Goal: Communication & Community: Share content

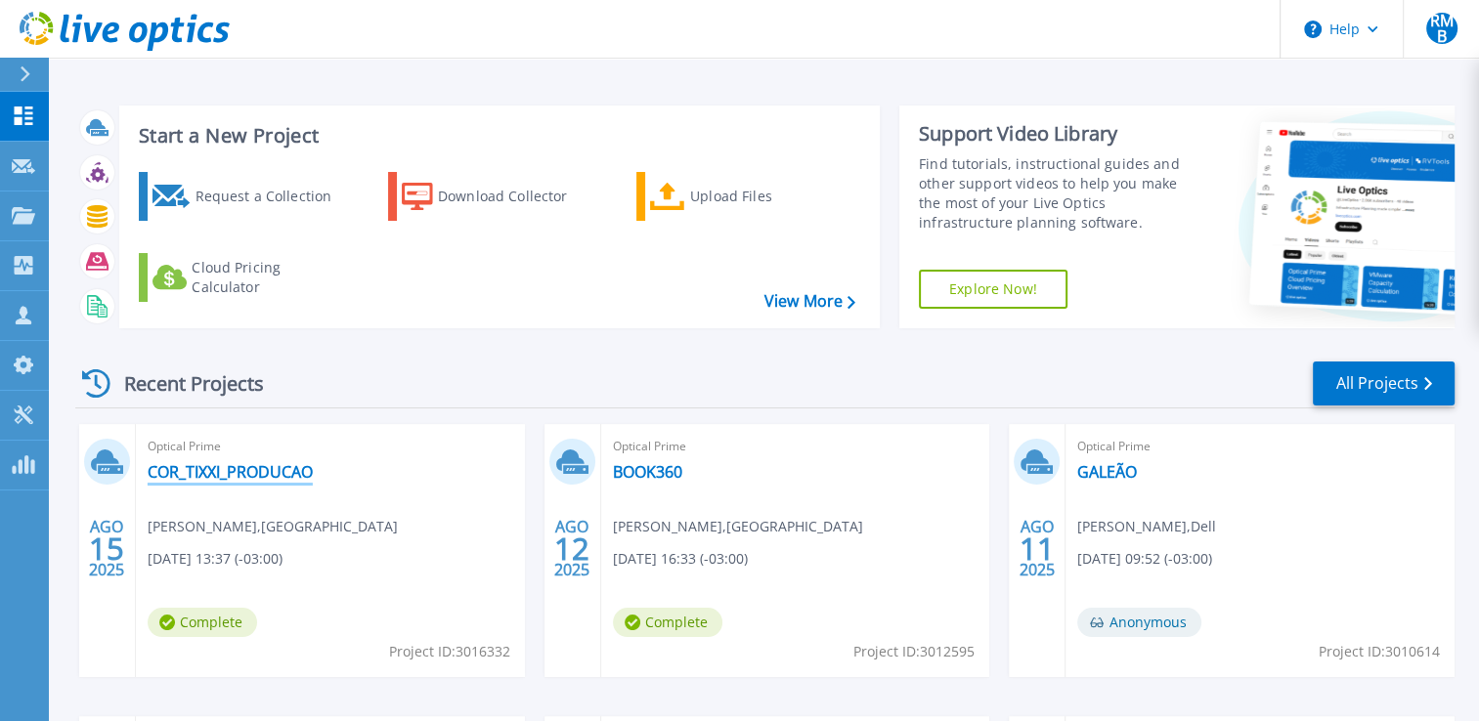
click at [212, 477] on link "COR_TIXXI_PRODUCAO" at bounding box center [230, 472] width 165 height 20
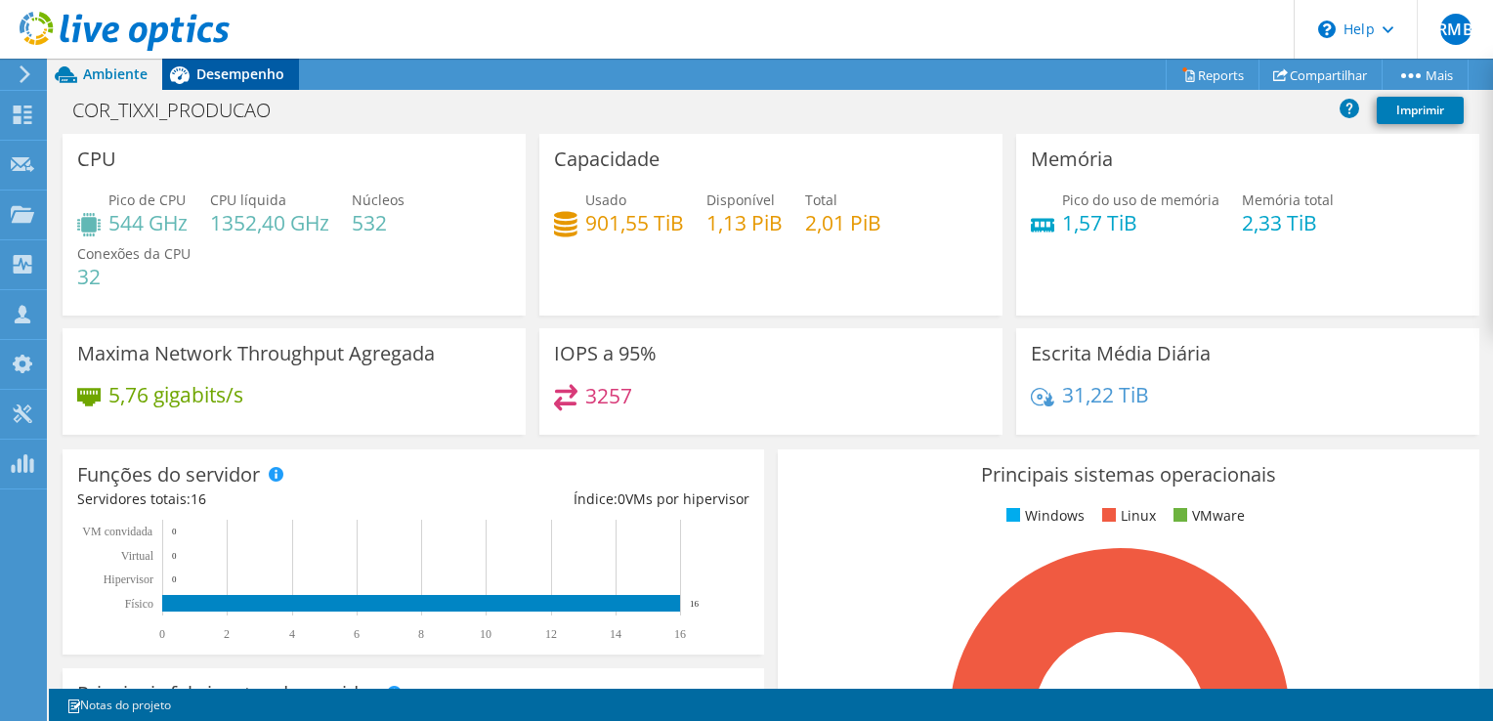
click at [231, 65] on span "Desempenho" at bounding box center [240, 74] width 88 height 19
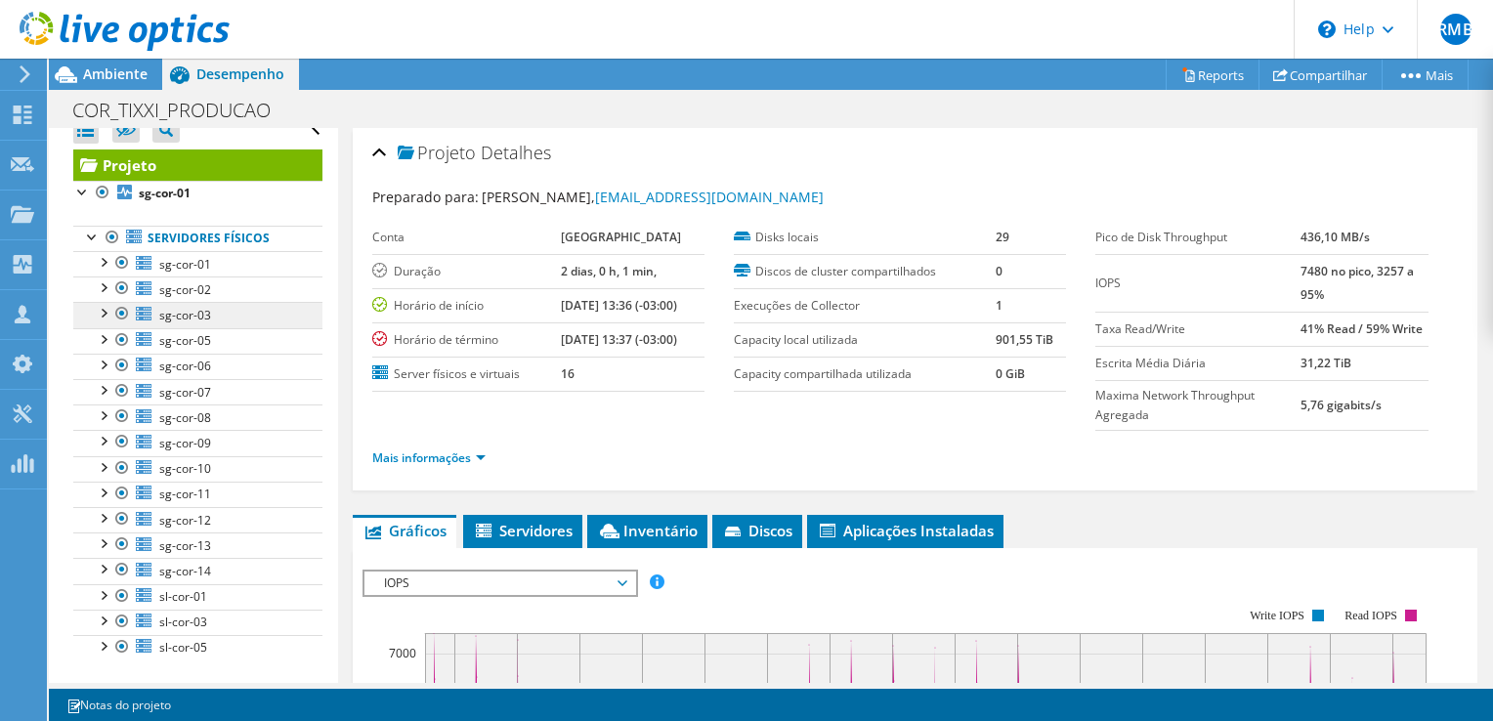
scroll to position [36, 0]
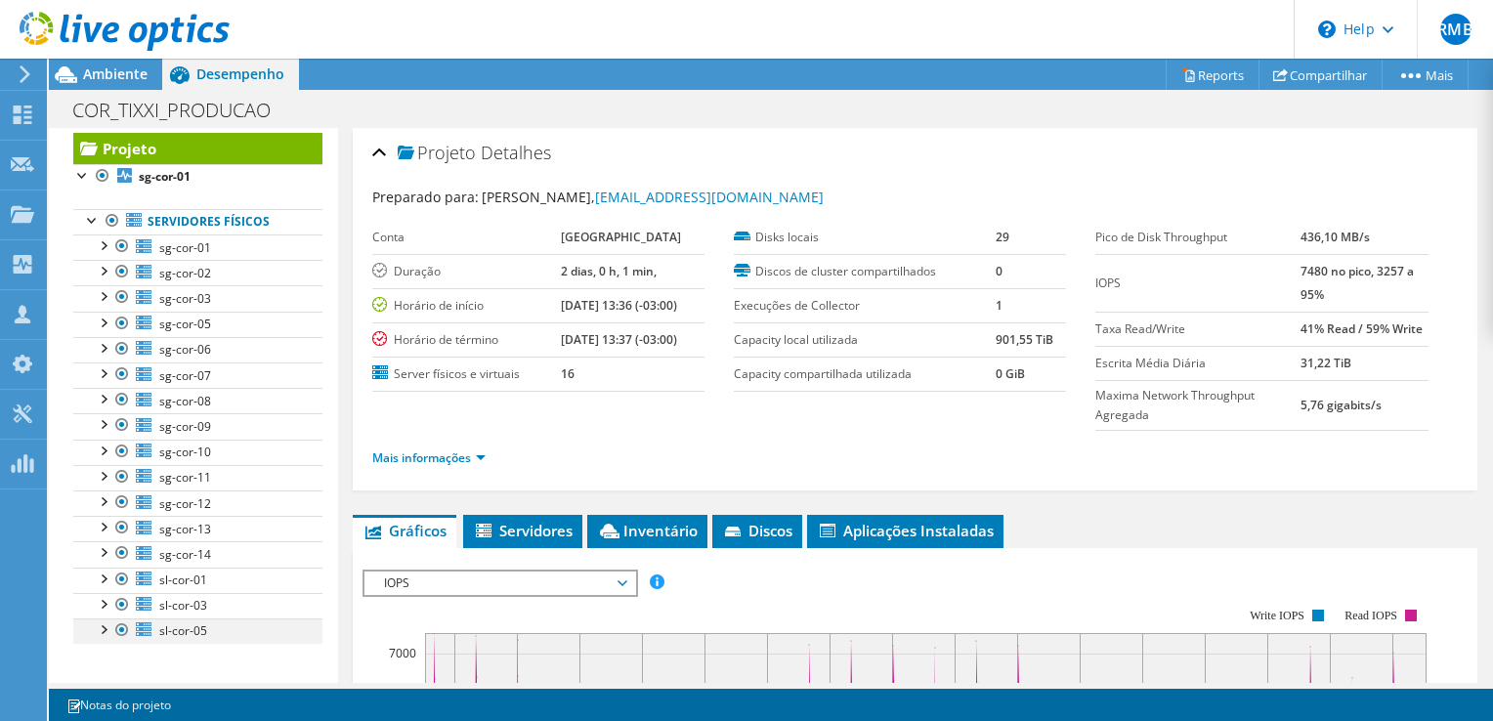
click at [123, 625] on div at bounding box center [122, 630] width 20 height 23
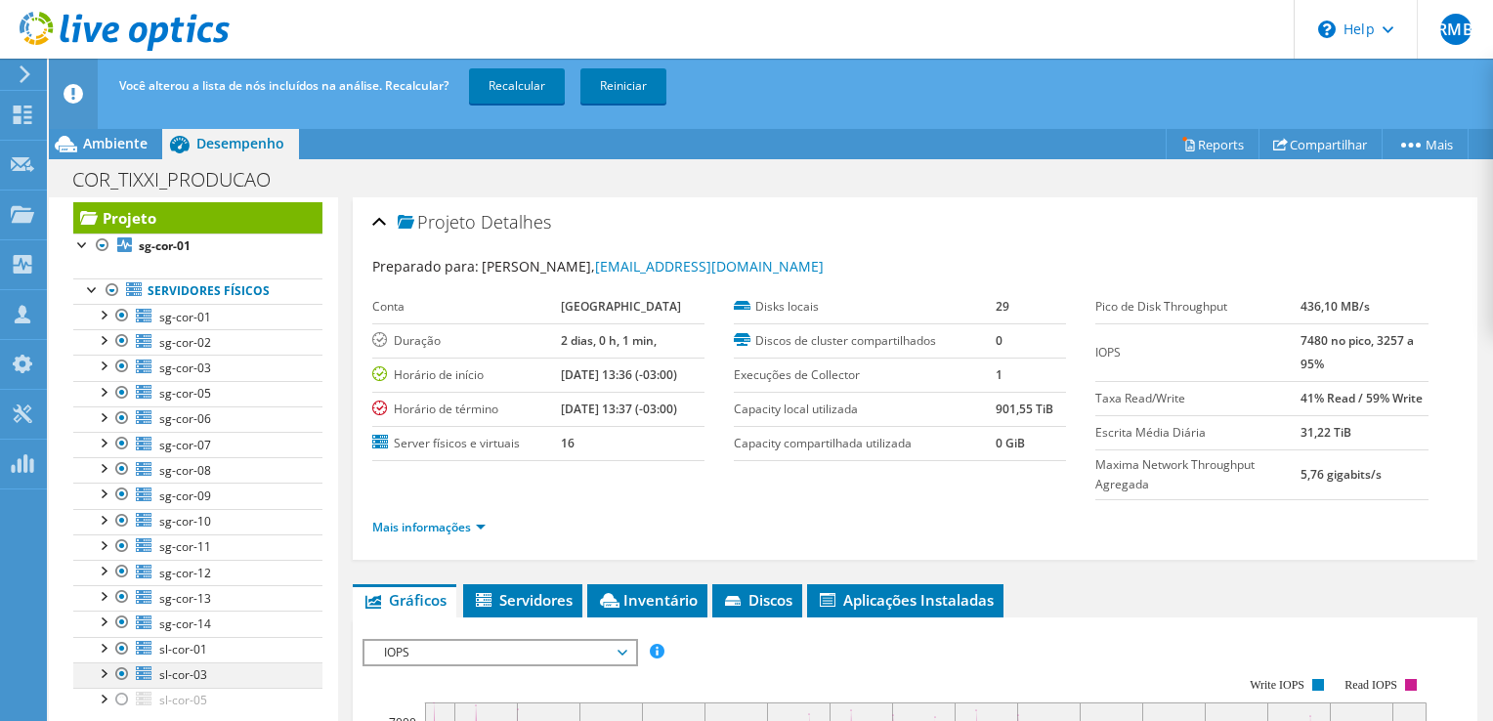
click at [117, 668] on div at bounding box center [122, 674] width 20 height 23
click at [124, 643] on div at bounding box center [122, 648] width 20 height 23
click at [530, 80] on link "Recalcular" at bounding box center [517, 85] width 96 height 35
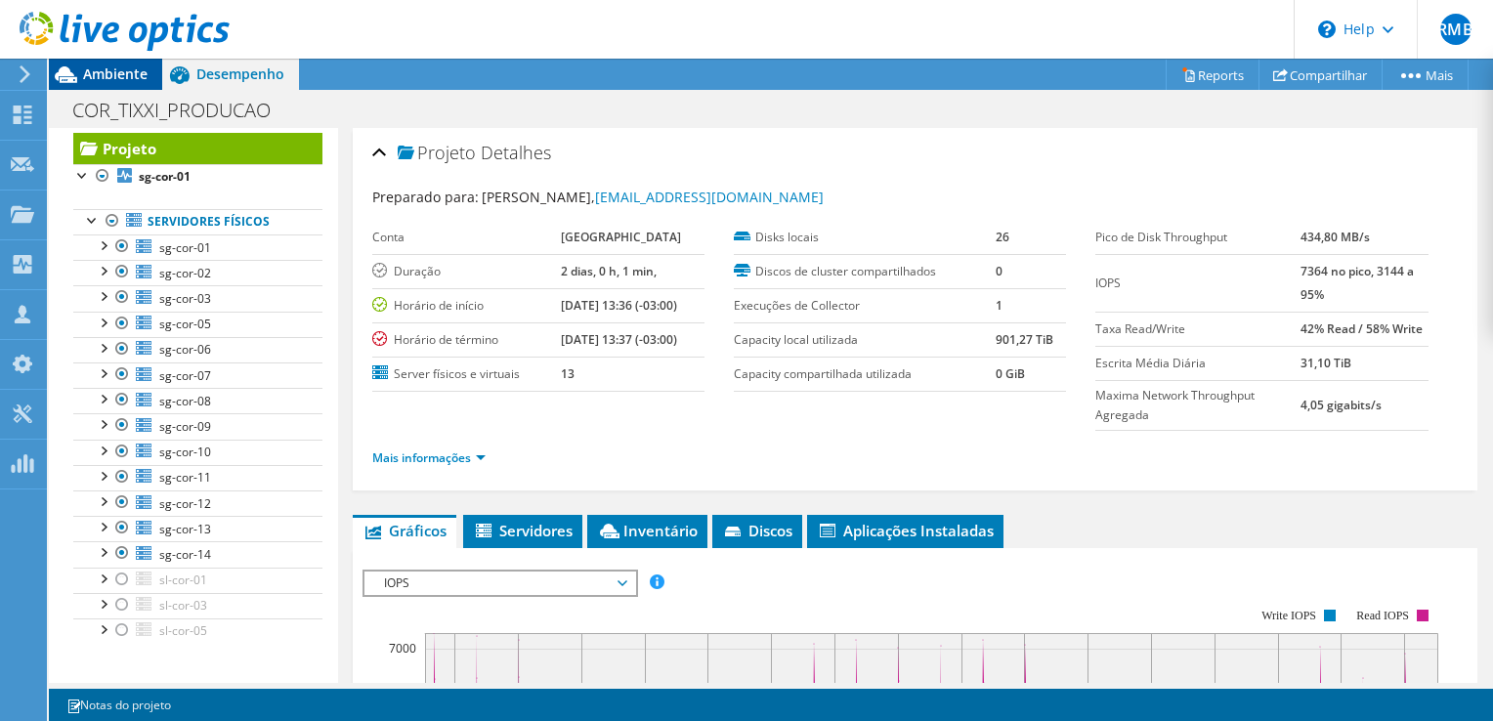
click at [91, 68] on span "Ambiente" at bounding box center [115, 74] width 65 height 19
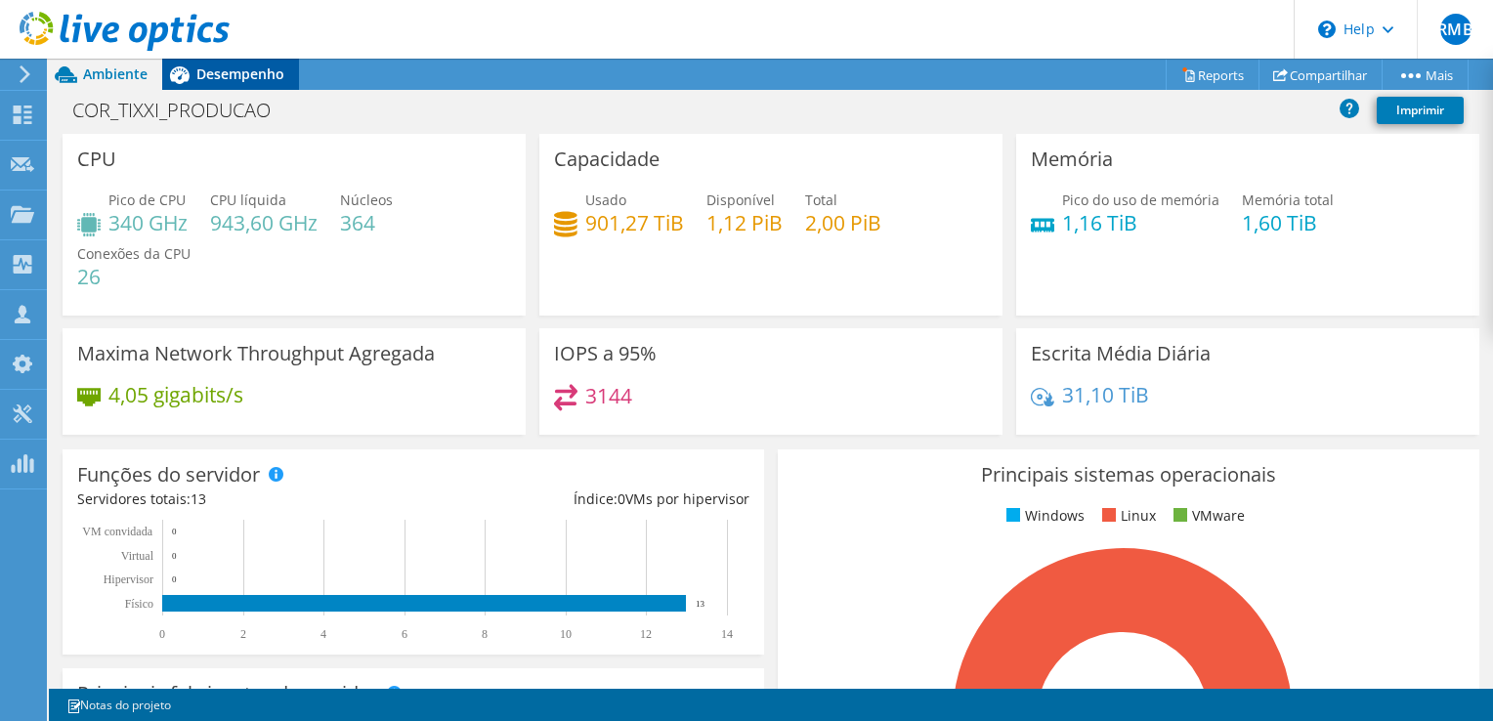
click at [238, 73] on span "Desempenho" at bounding box center [240, 74] width 88 height 19
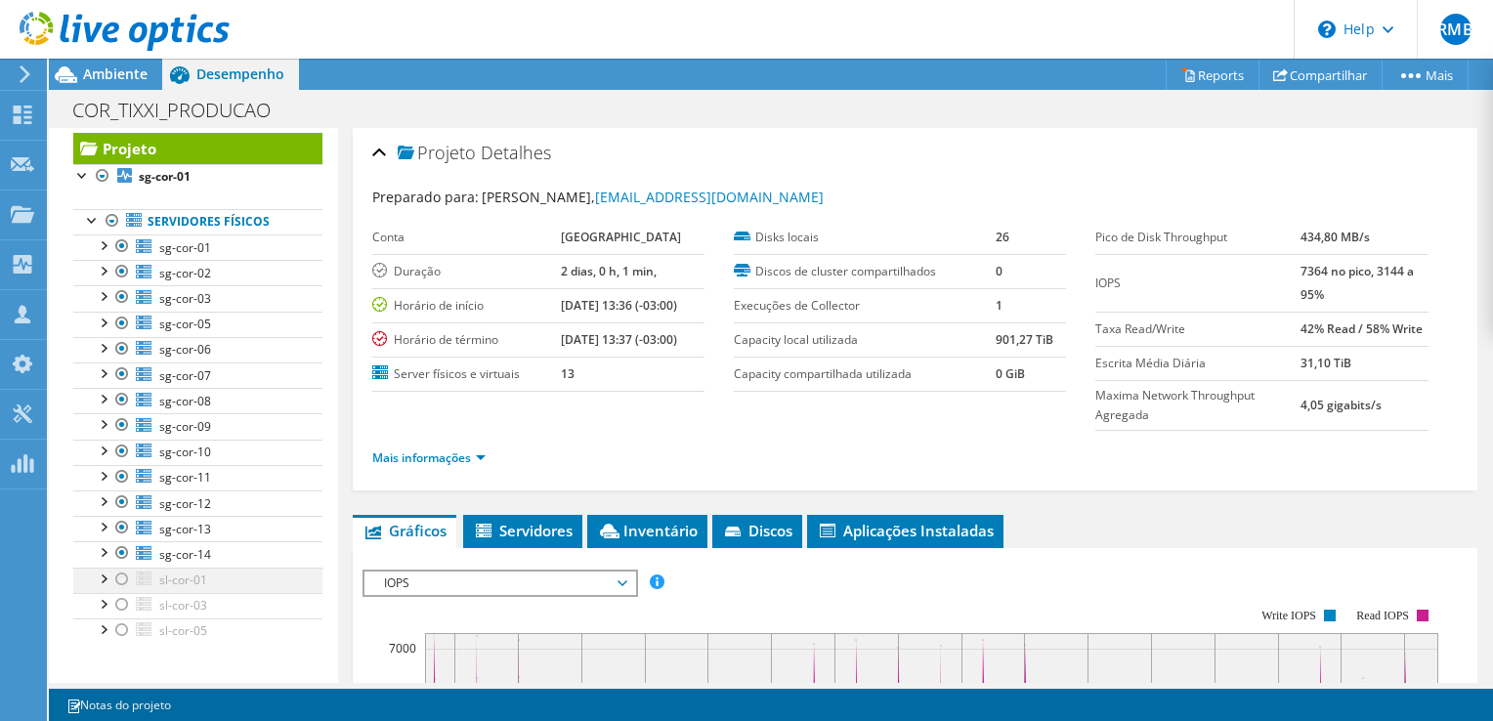
click at [115, 573] on div at bounding box center [122, 579] width 20 height 23
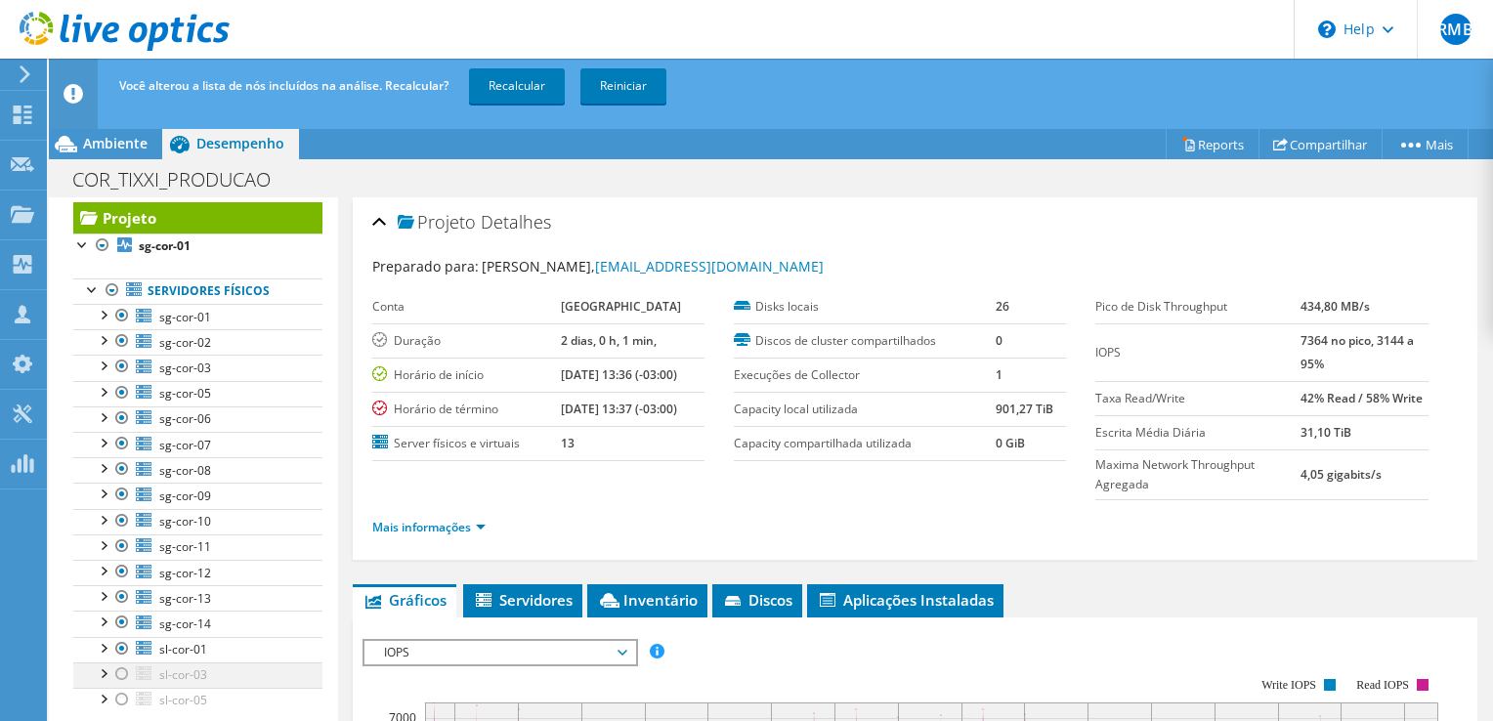
click at [126, 671] on div at bounding box center [122, 674] width 20 height 23
click at [121, 696] on div at bounding box center [122, 699] width 20 height 23
click at [109, 147] on span "Ambiente" at bounding box center [115, 143] width 65 height 19
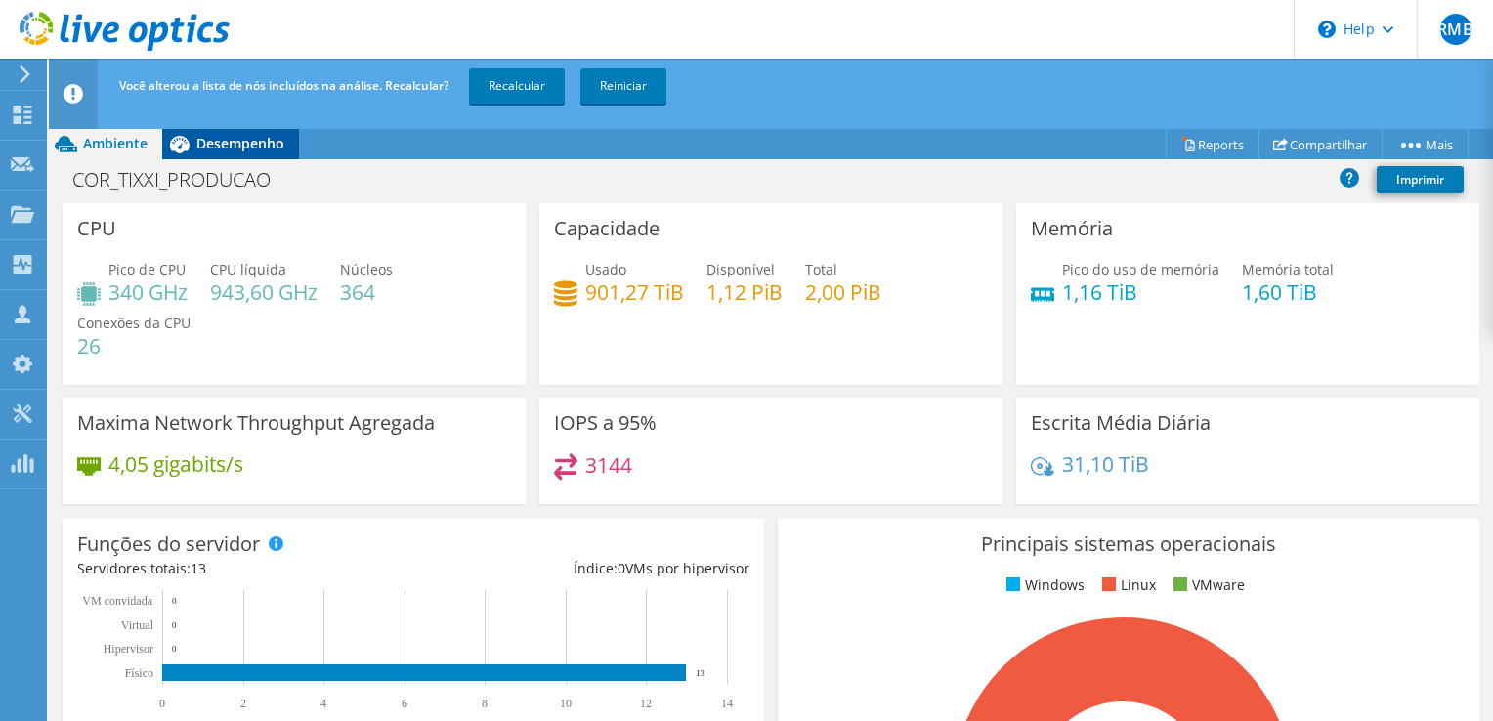
click at [232, 144] on span "Desempenho" at bounding box center [240, 143] width 88 height 19
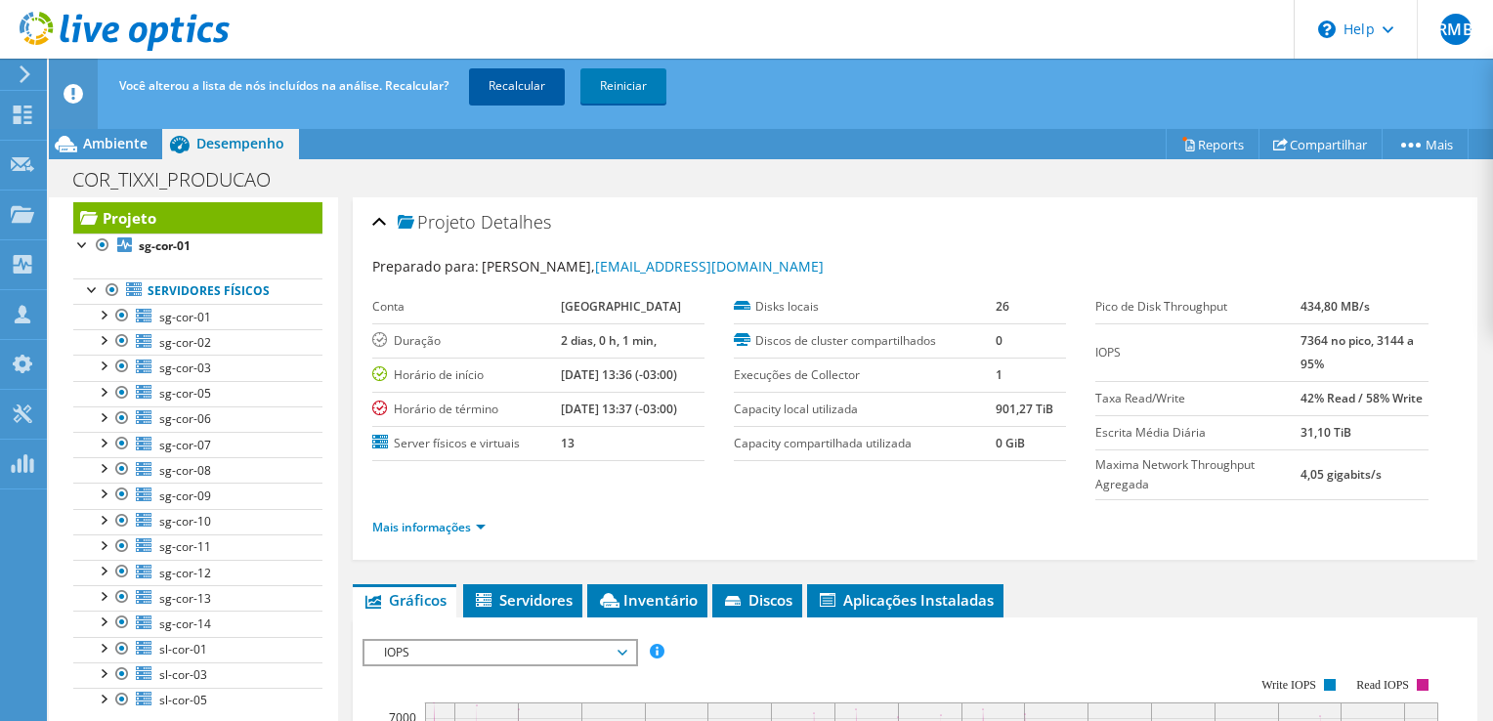
click at [526, 86] on link "Recalcular" at bounding box center [517, 85] width 96 height 35
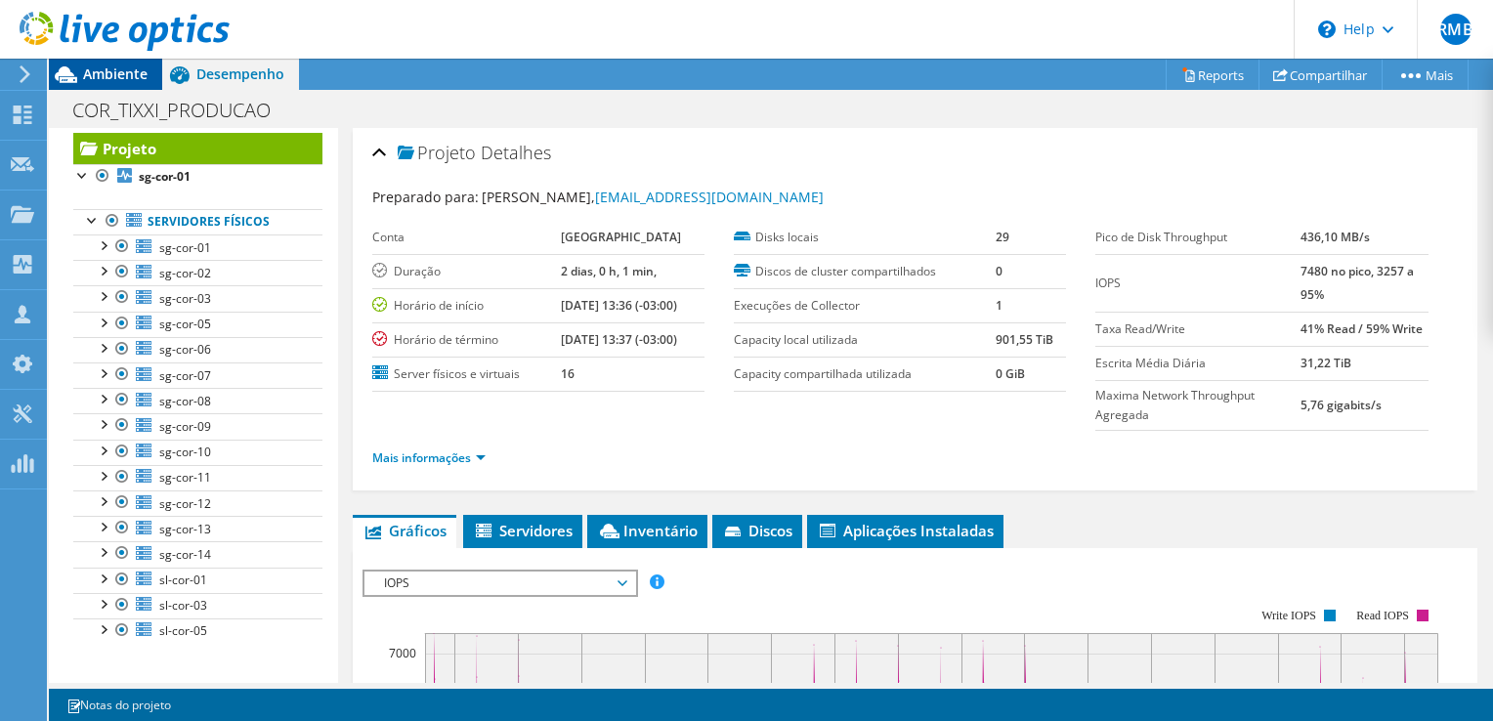
click at [108, 72] on span "Ambiente" at bounding box center [115, 74] width 65 height 19
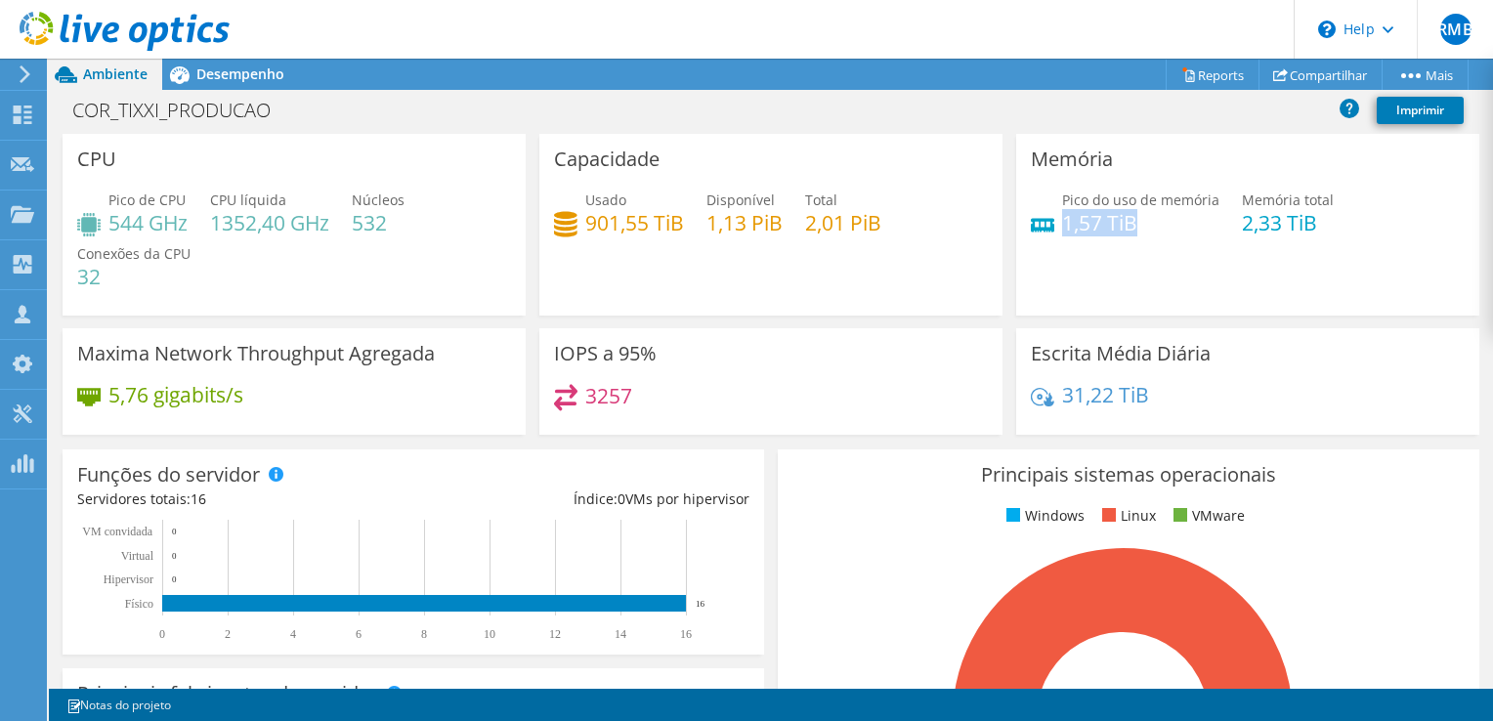
drag, startPoint x: 1143, startPoint y: 216, endPoint x: 1054, endPoint y: 216, distance: 88.9
click at [1062, 216] on h4 "1,57 TiB" at bounding box center [1140, 223] width 157 height 22
drag, startPoint x: 1054, startPoint y: 216, endPoint x: 1072, endPoint y: 260, distance: 47.7
click at [1072, 260] on div "Memória Pico do uso de memória 1,57 TiB Memória total 2,33 TiB" at bounding box center [1247, 225] width 463 height 182
drag, startPoint x: 1135, startPoint y: 230, endPoint x: 1060, endPoint y: 227, distance: 74.3
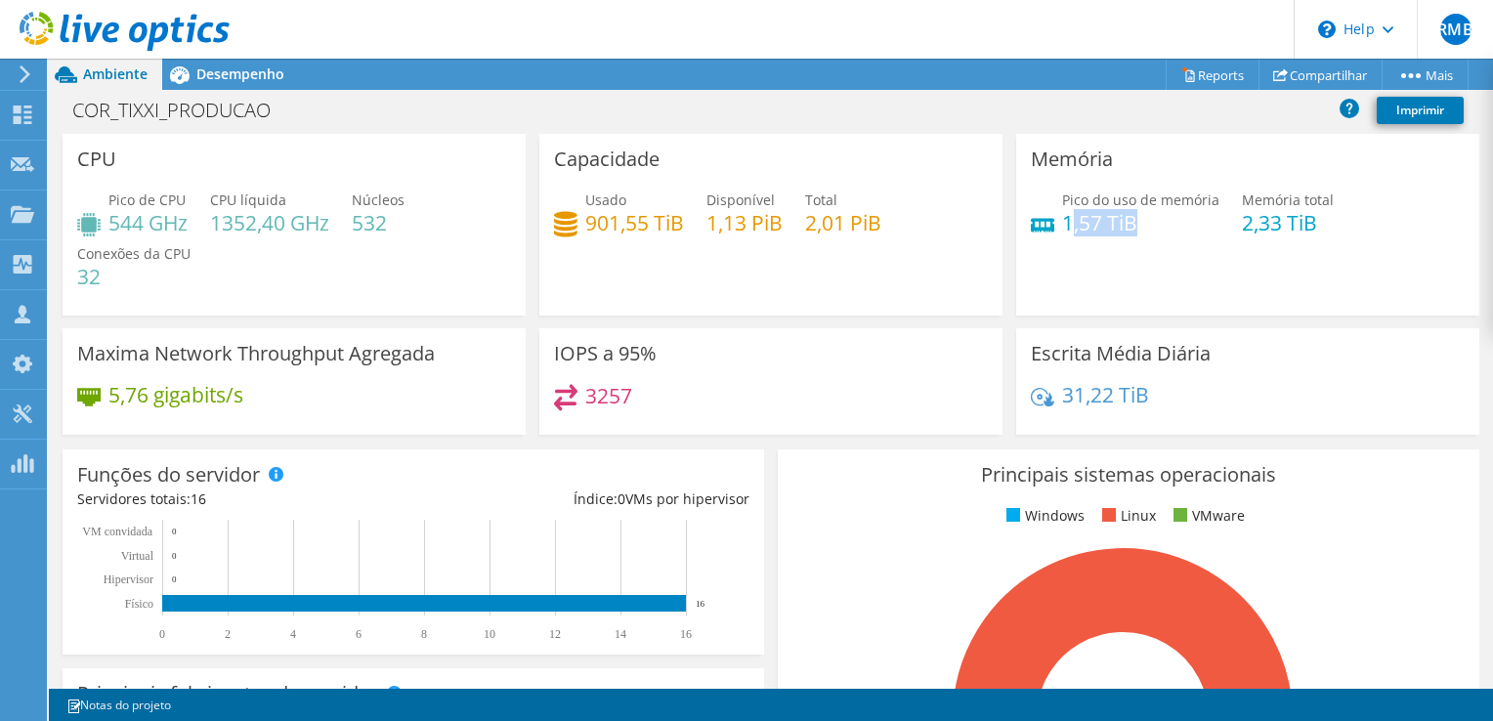
click at [1062, 227] on h4 "1,57 TiB" at bounding box center [1140, 223] width 157 height 22
click at [253, 72] on span "Desempenho" at bounding box center [240, 74] width 88 height 19
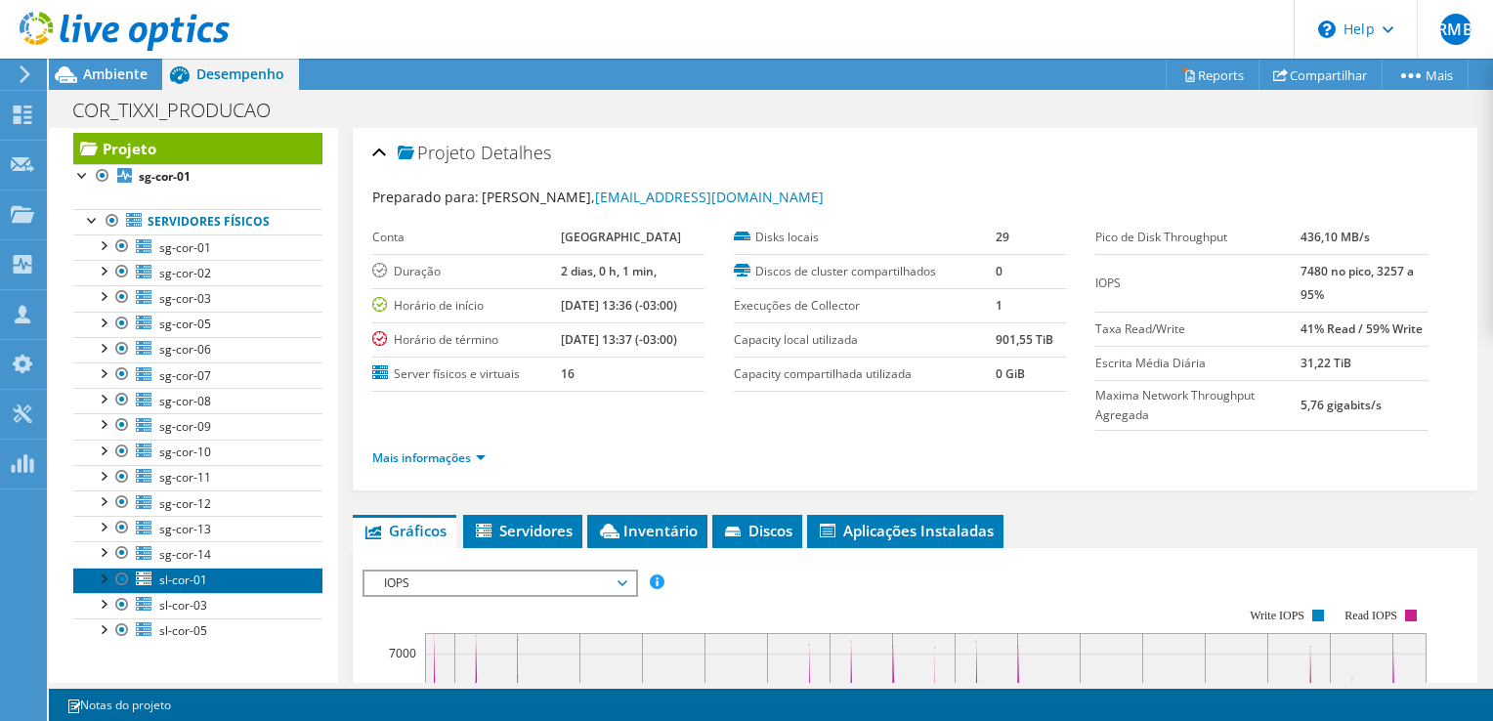
click at [217, 568] on link "sl-cor-01" at bounding box center [197, 580] width 249 height 25
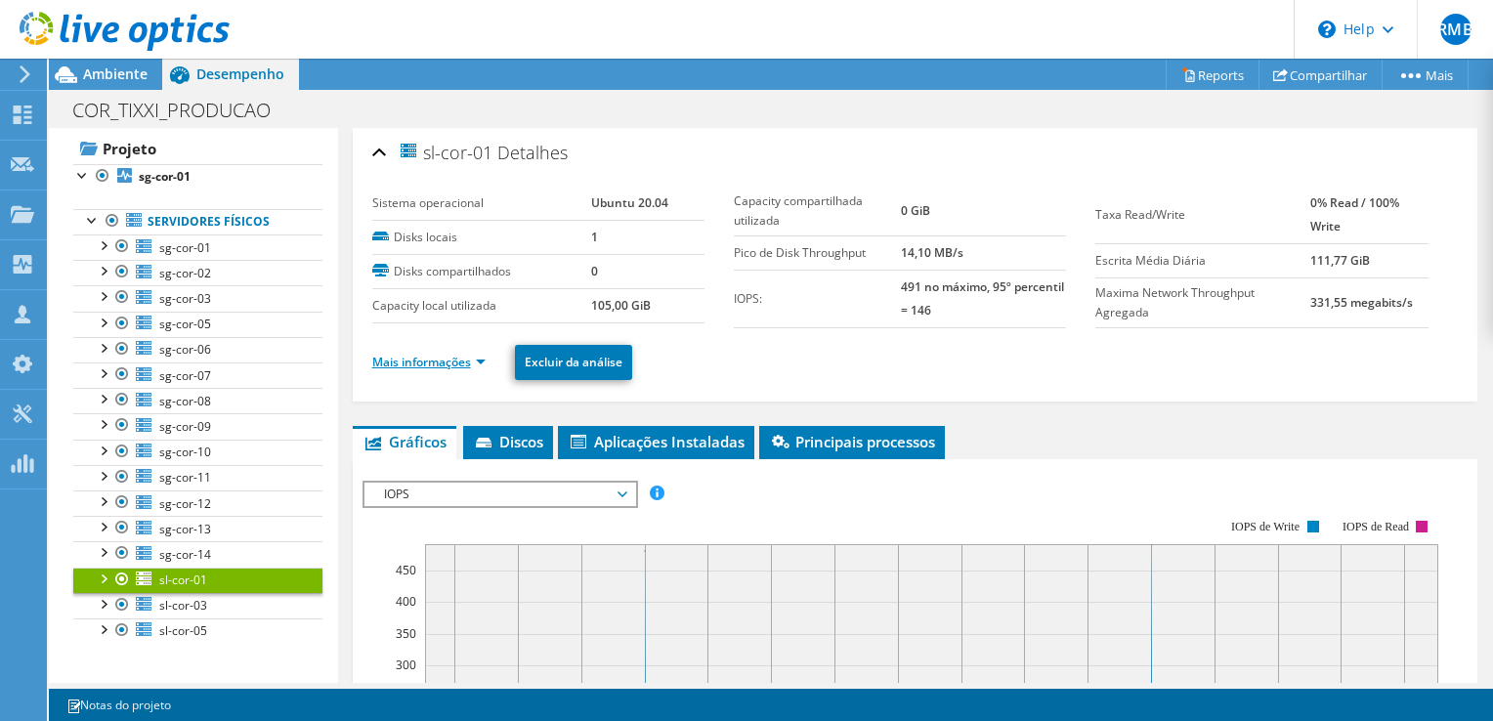
click at [425, 358] on link "Mais informações" at bounding box center [428, 362] width 113 height 17
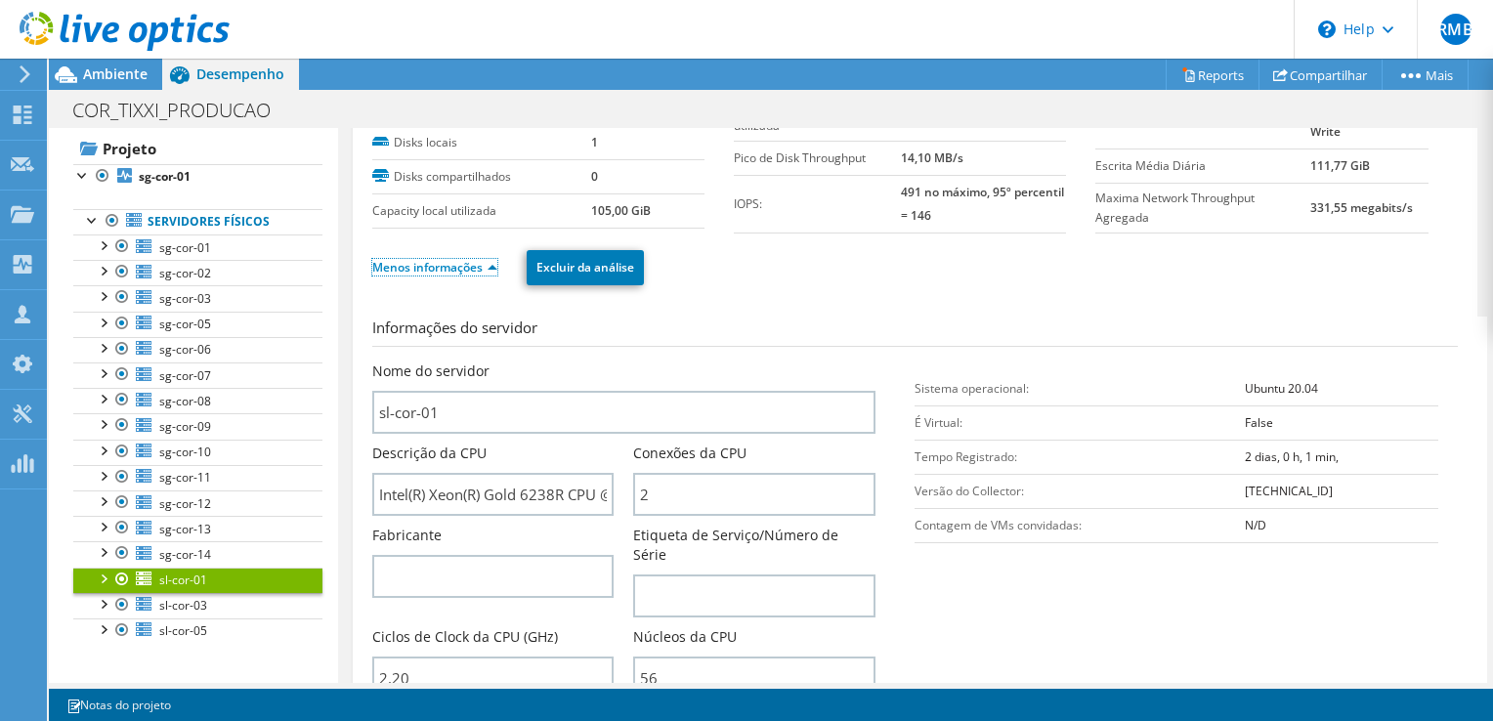
scroll to position [293, 0]
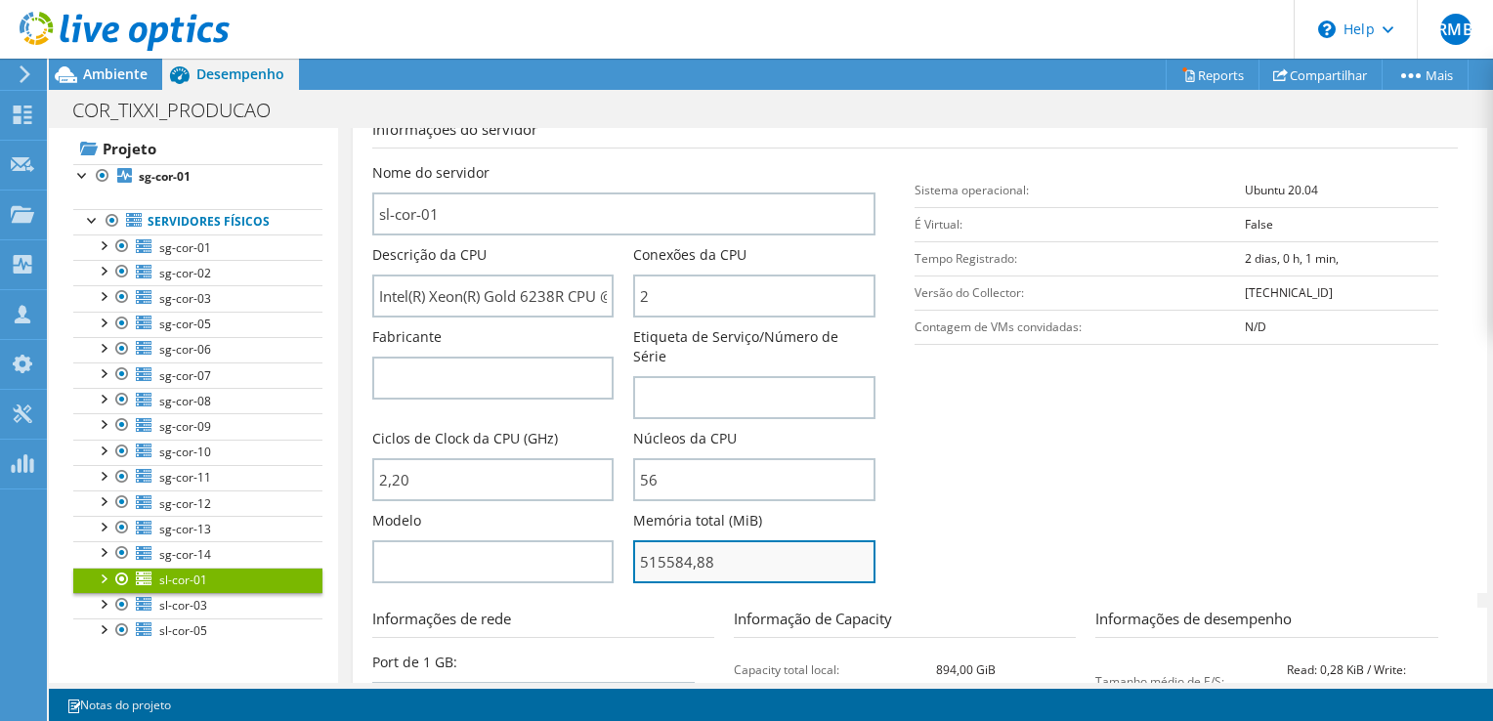
click at [764, 540] on input "515584,88" at bounding box center [754, 561] width 242 height 43
type input "51558488"
click at [982, 458] on section "Informações do servidor Nome do servidor sl-cor-01 Descrição da CPU Intel(R) Xe…" at bounding box center [920, 355] width 1096 height 475
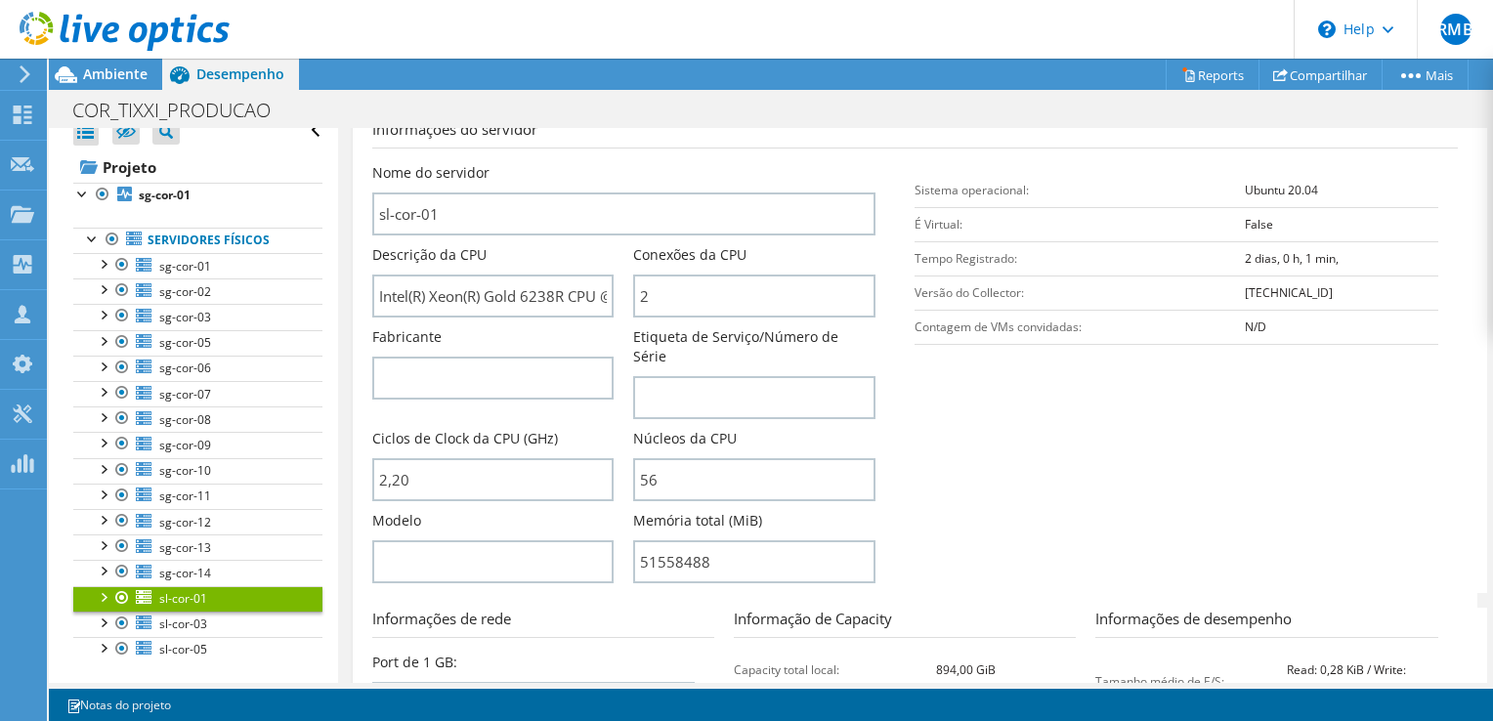
scroll to position [0, 0]
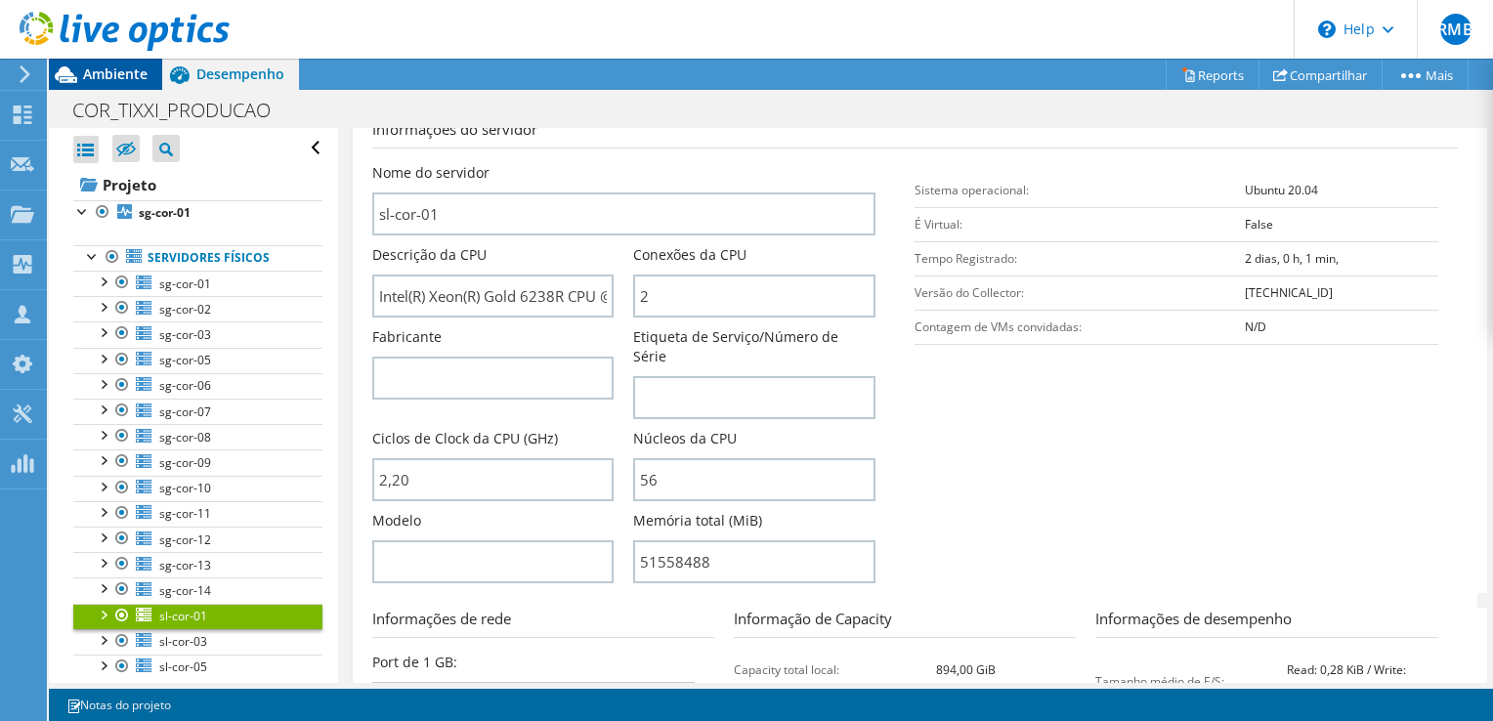
click at [114, 70] on span "Ambiente" at bounding box center [115, 74] width 65 height 19
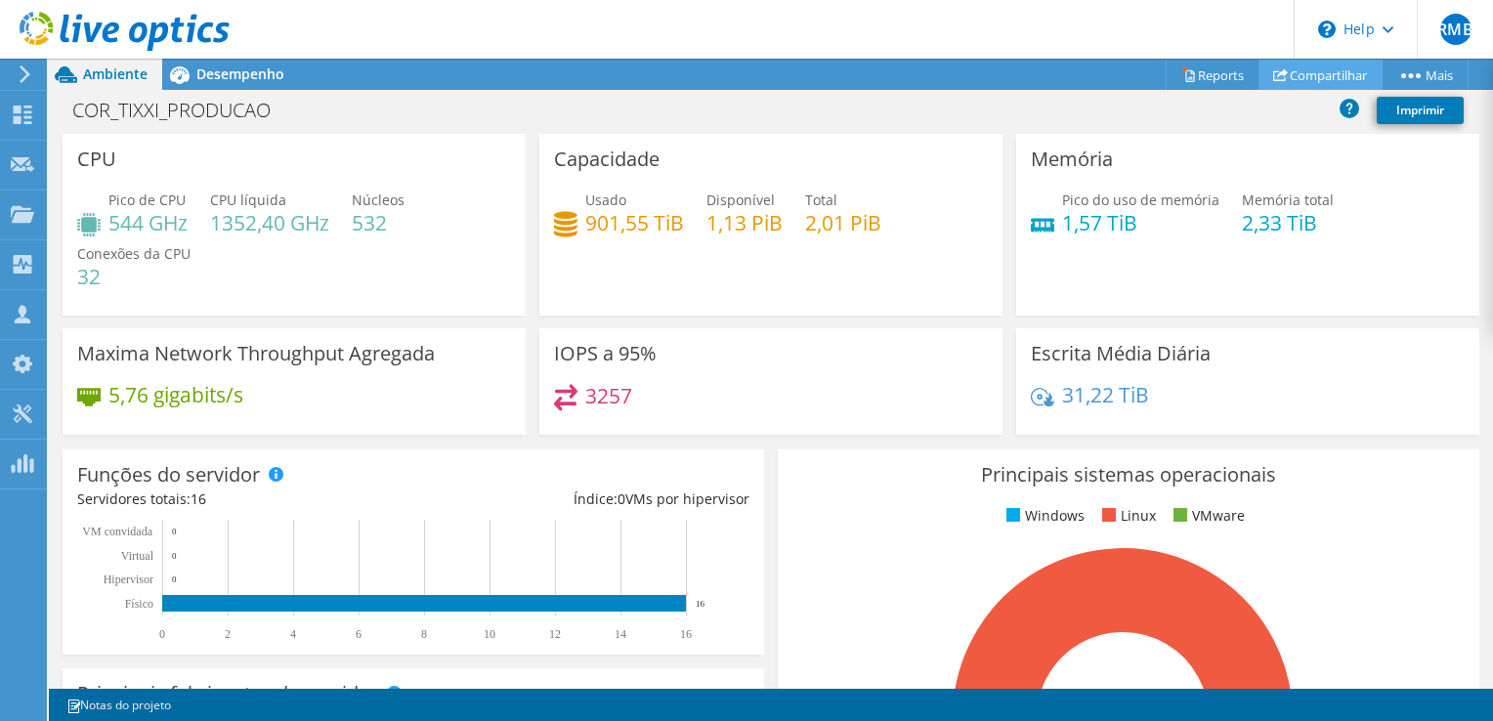
click at [1315, 70] on link "Compartilhar" at bounding box center [1321, 75] width 124 height 30
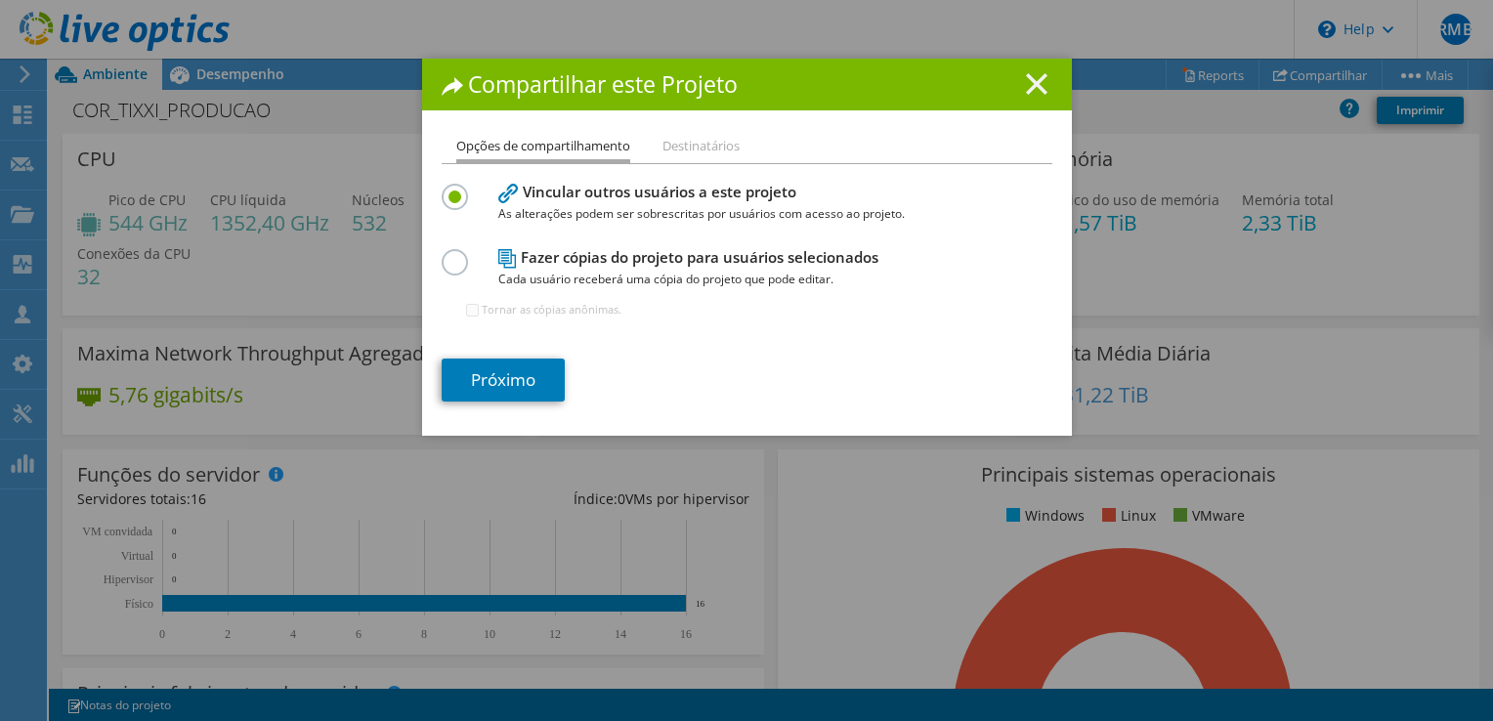
click at [1028, 73] on icon at bounding box center [1037, 84] width 22 height 22
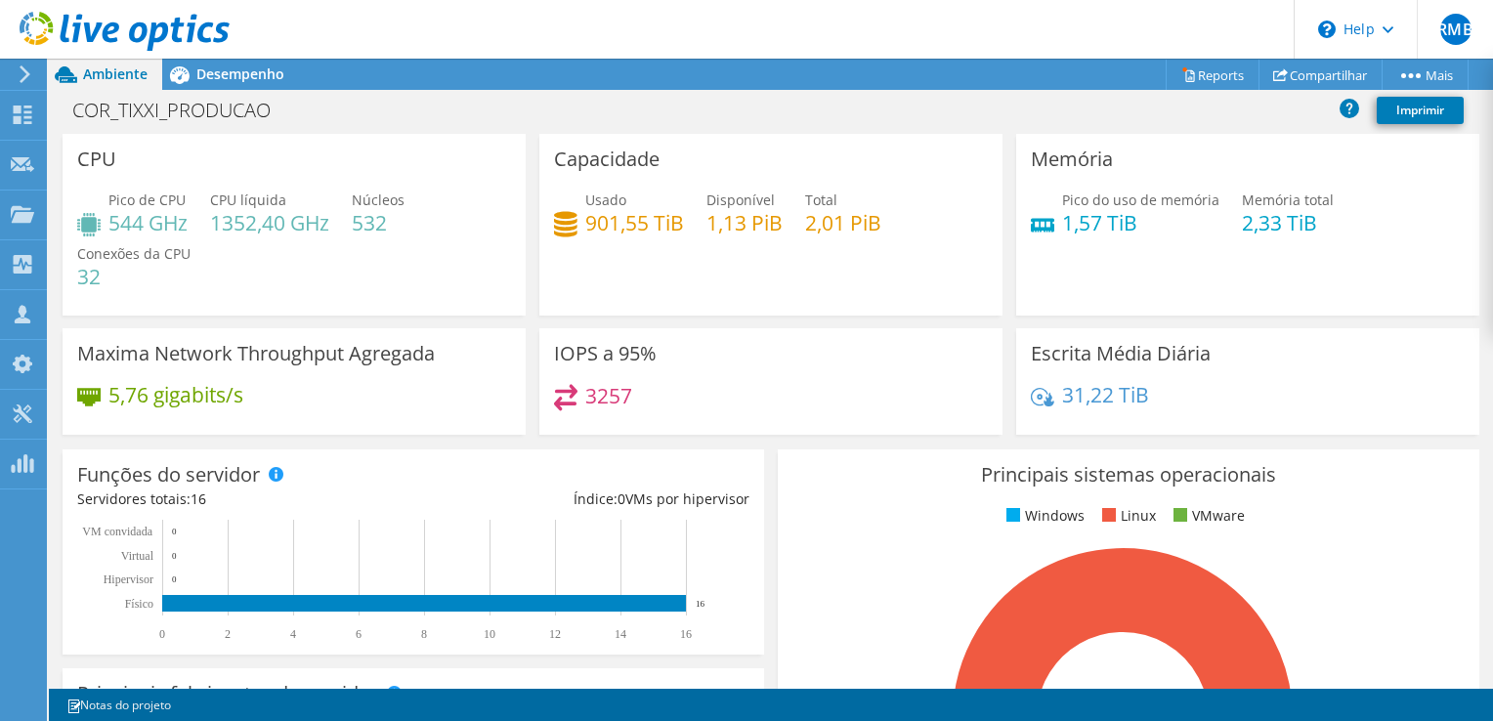
click at [216, 64] on div at bounding box center [115, 32] width 230 height 65
click at [218, 69] on span "Desempenho" at bounding box center [240, 74] width 88 height 19
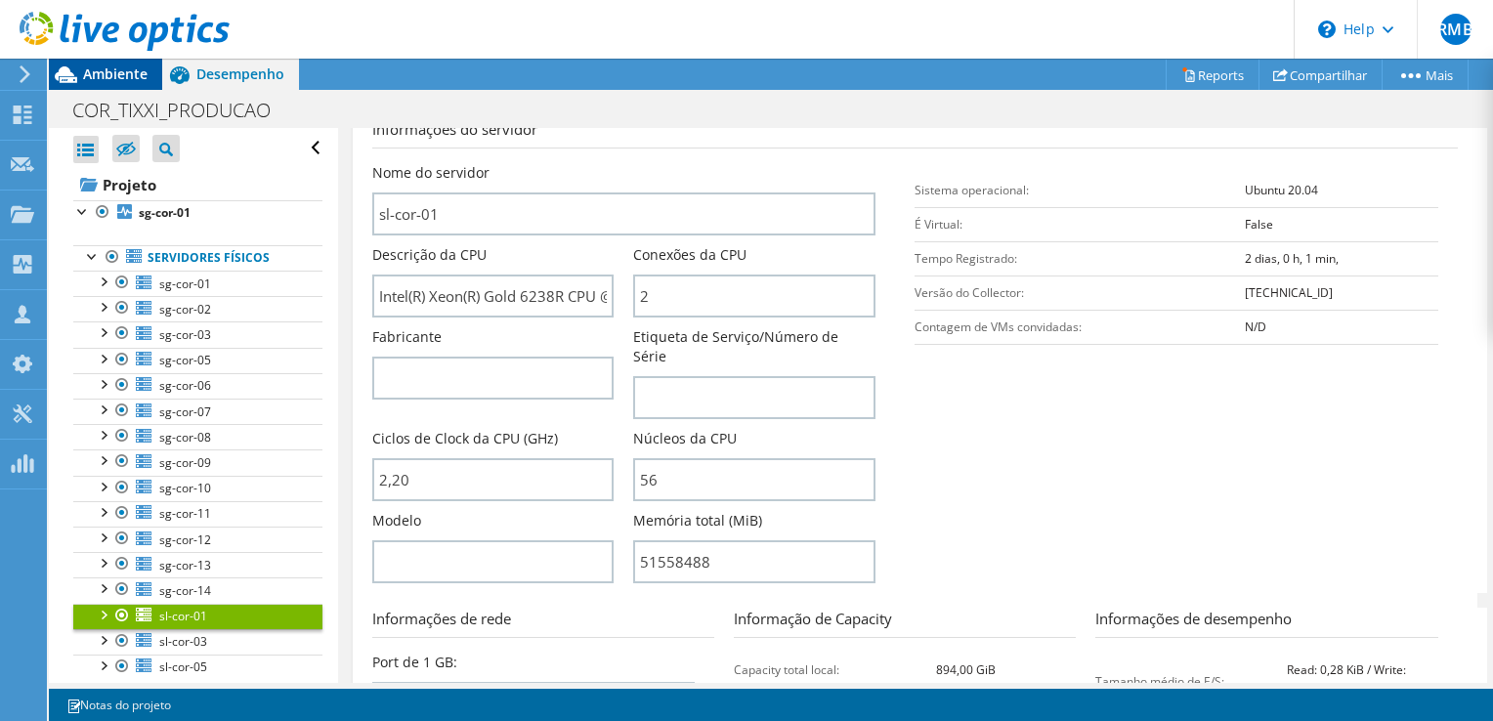
click at [118, 74] on span "Ambiente" at bounding box center [115, 74] width 65 height 19
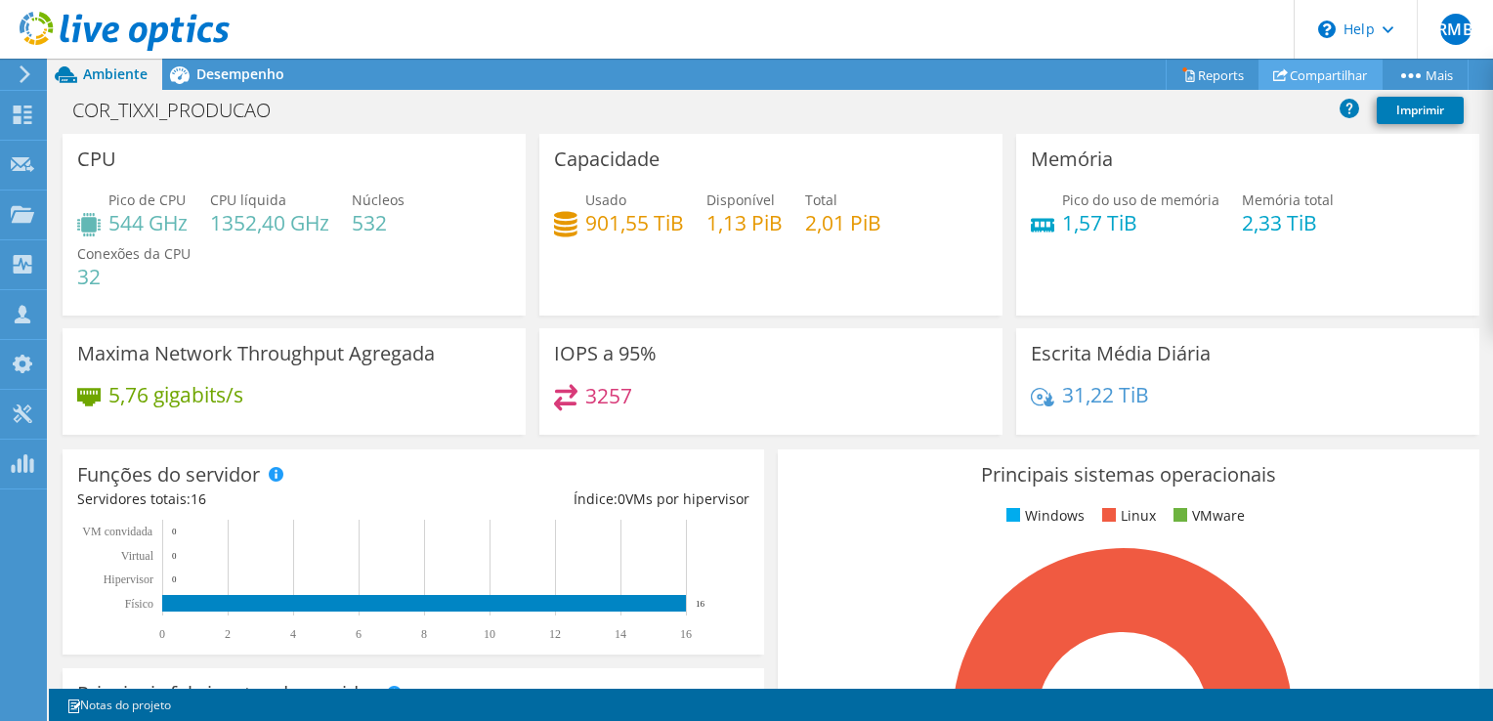
click at [1329, 72] on link "Compartilhar" at bounding box center [1321, 75] width 124 height 30
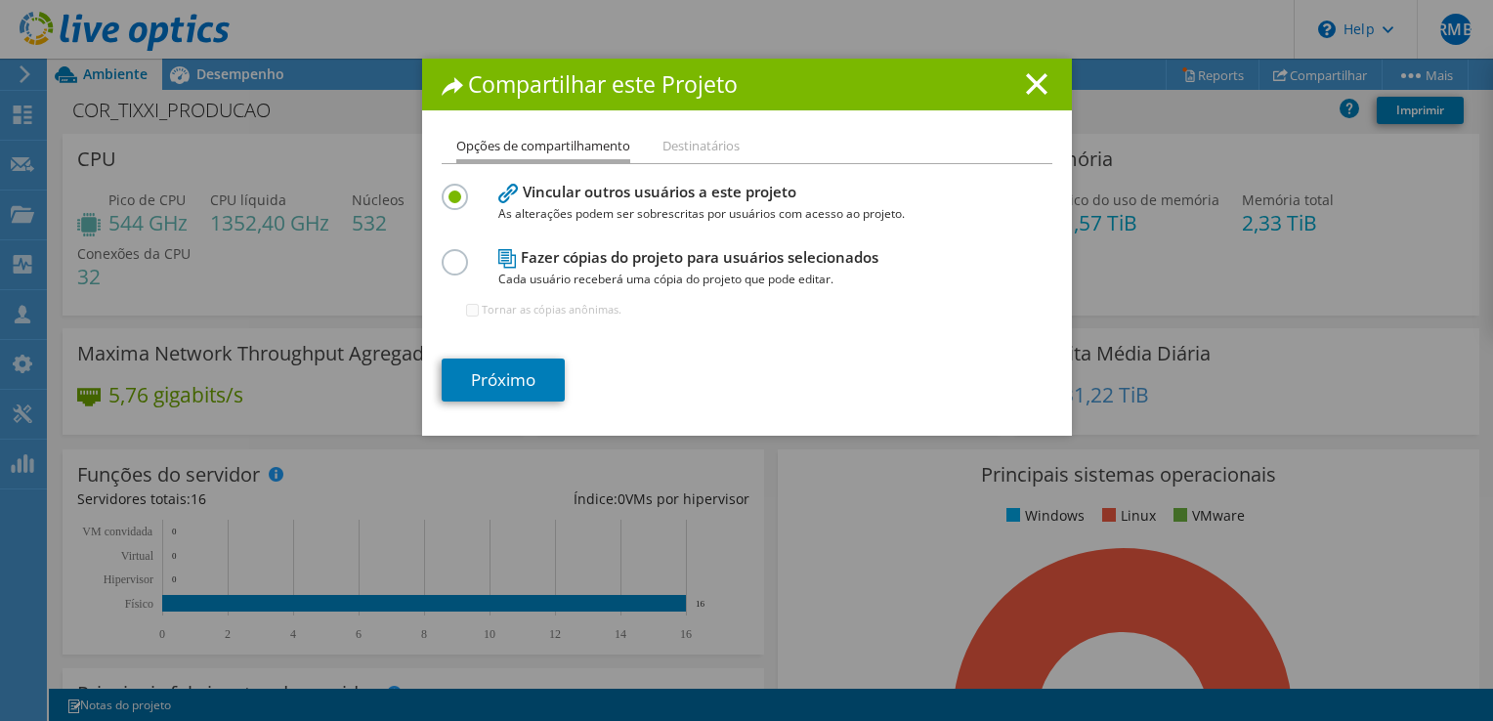
click at [422, 199] on div "Opções de compartilhamento Destinatários Vincular outros usuários a este projet…" at bounding box center [747, 285] width 650 height 301
click at [447, 189] on label at bounding box center [459, 186] width 34 height 5
click at [0, 0] on input "radio" at bounding box center [0, 0] width 0 height 0
click at [447, 189] on label at bounding box center [459, 186] width 34 height 5
click at [0, 0] on input "radio" at bounding box center [0, 0] width 0 height 0
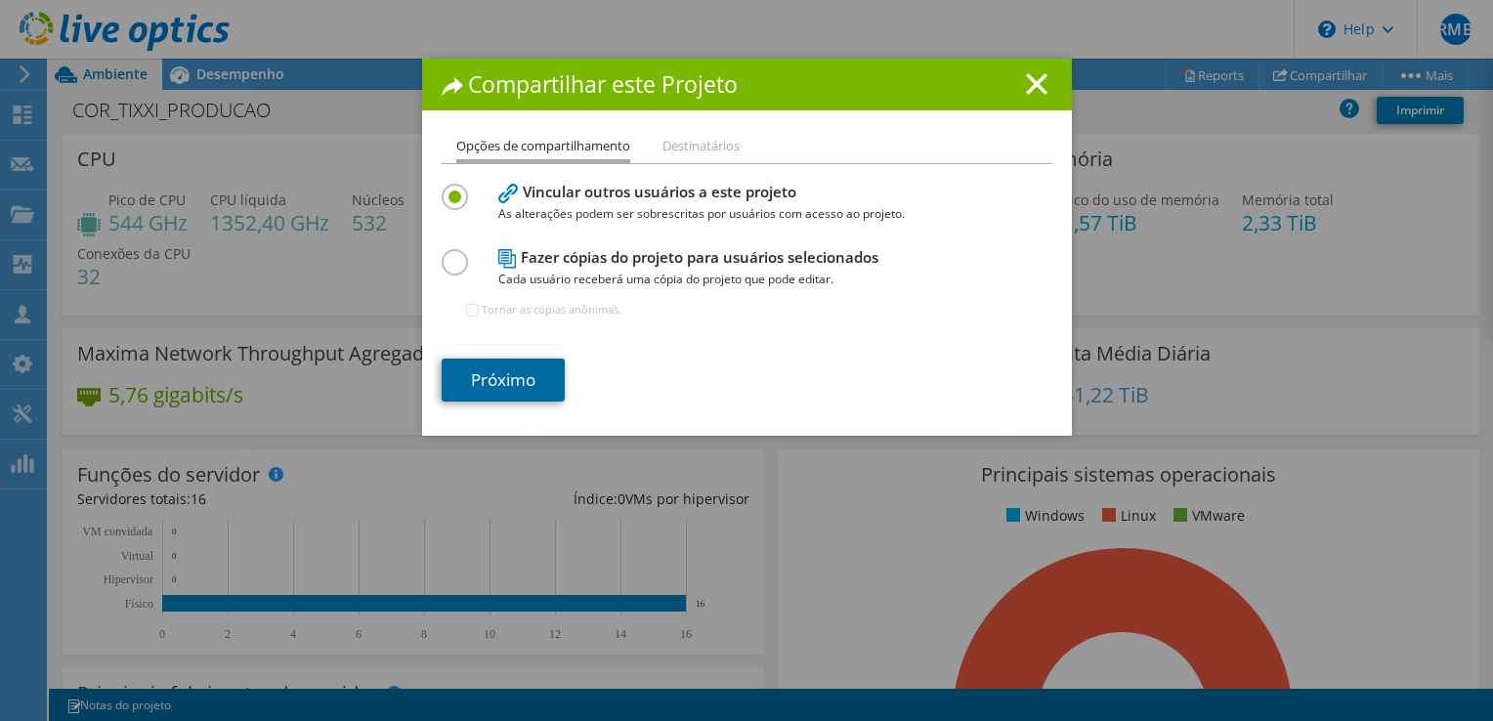
click at [477, 381] on link "Próximo" at bounding box center [503, 380] width 123 height 43
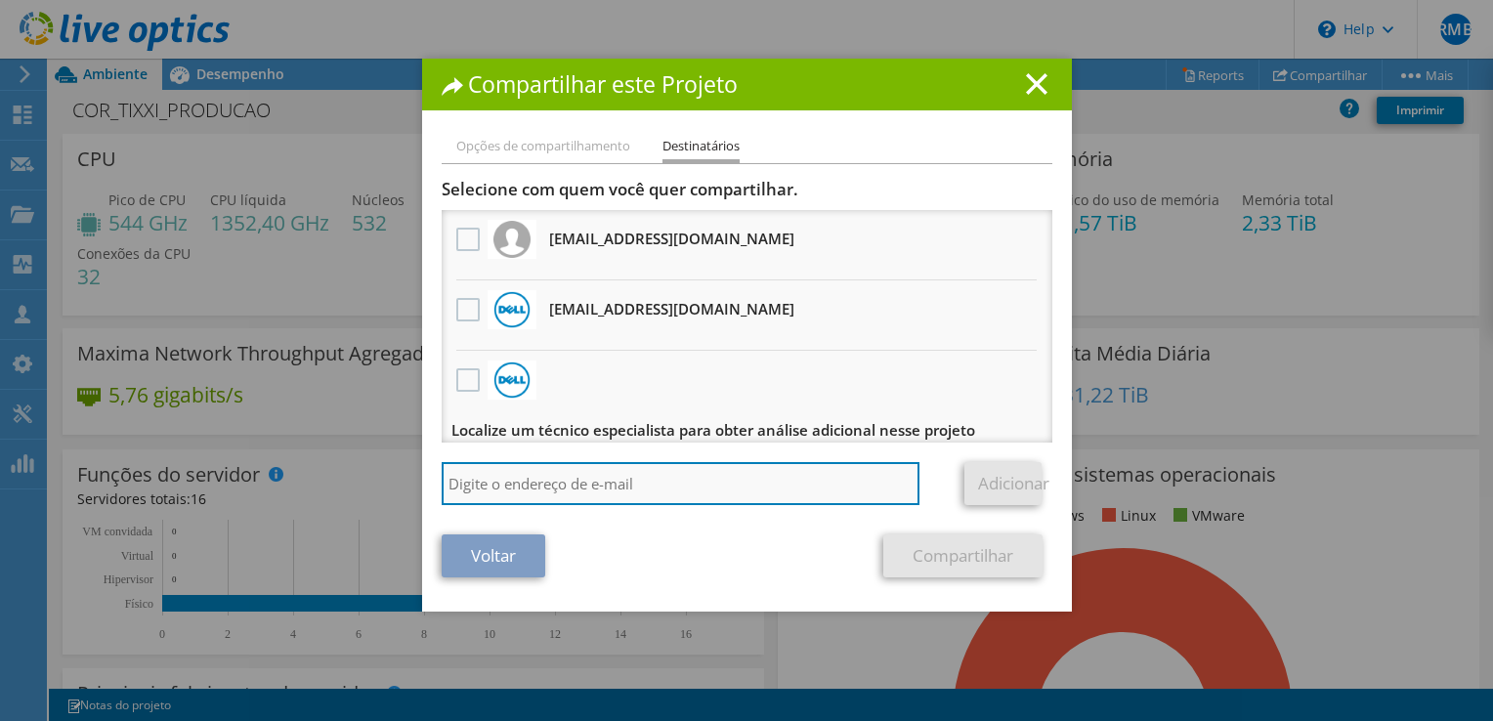
click at [658, 478] on input "search" at bounding box center [681, 483] width 479 height 43
paste input "[EMAIL_ADDRESS][DOMAIN_NAME]"
type input "[EMAIL_ADDRESS][DOMAIN_NAME]"
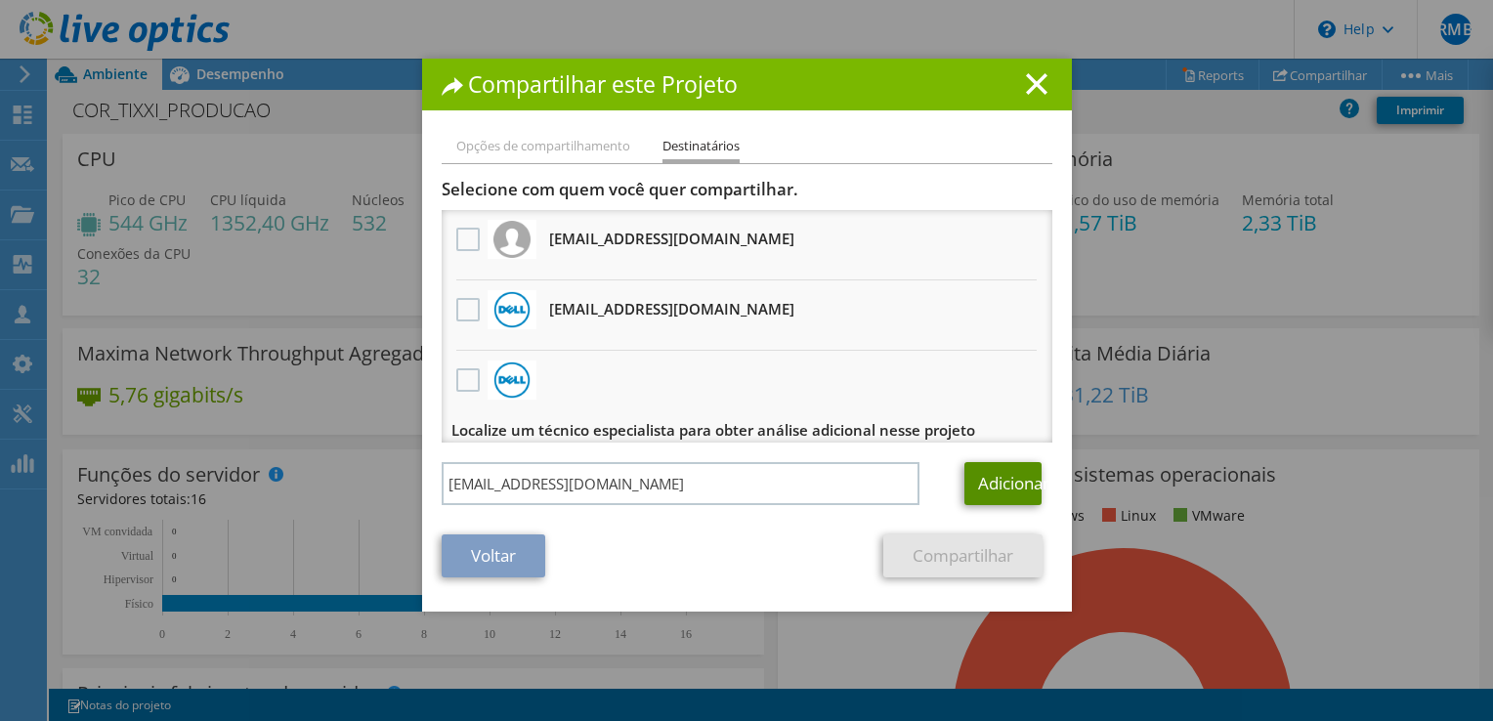
click at [1013, 483] on link "Adicionar" at bounding box center [1003, 483] width 77 height 43
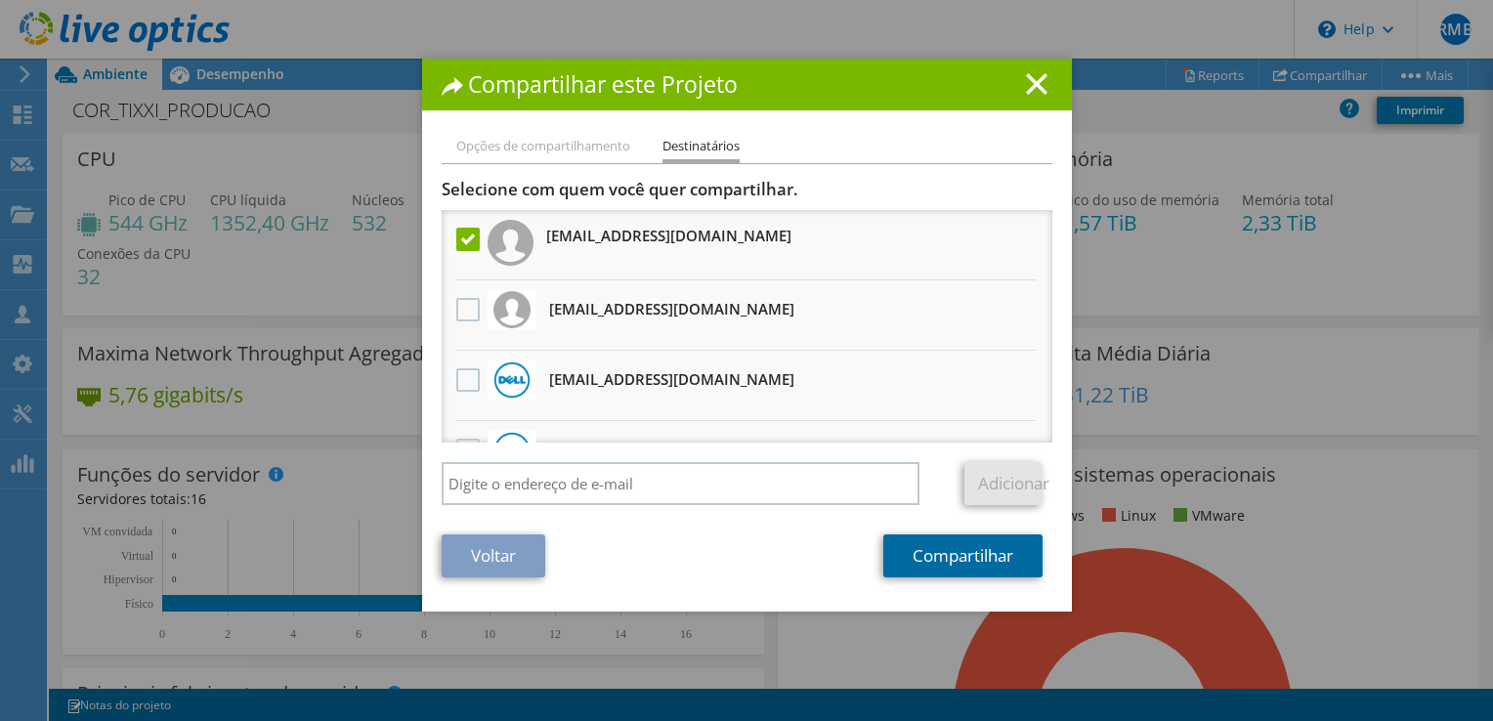
click at [935, 553] on link "Compartilhar" at bounding box center [963, 556] width 159 height 43
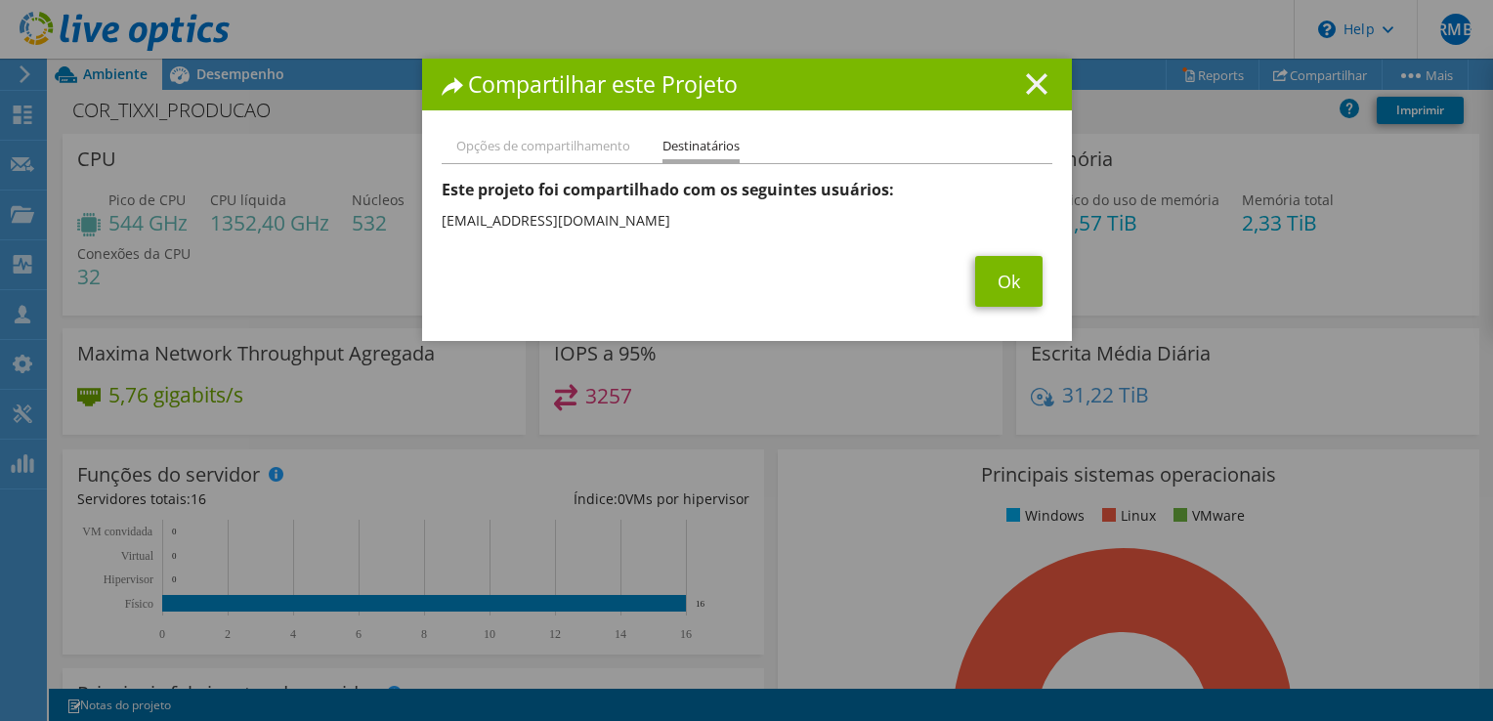
click at [1032, 85] on line at bounding box center [1037, 84] width 20 height 20
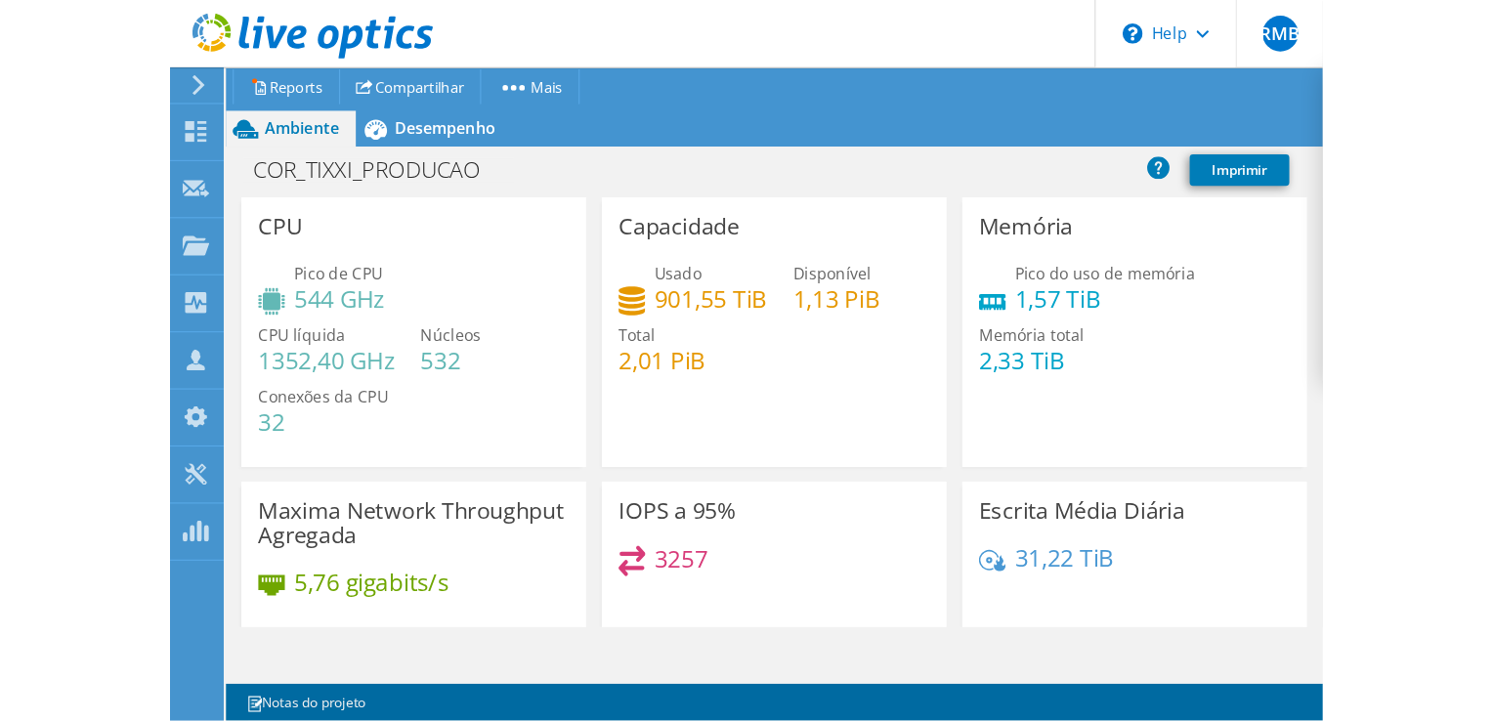
scroll to position [429, 0]
